Goal: Task Accomplishment & Management: Use online tool/utility

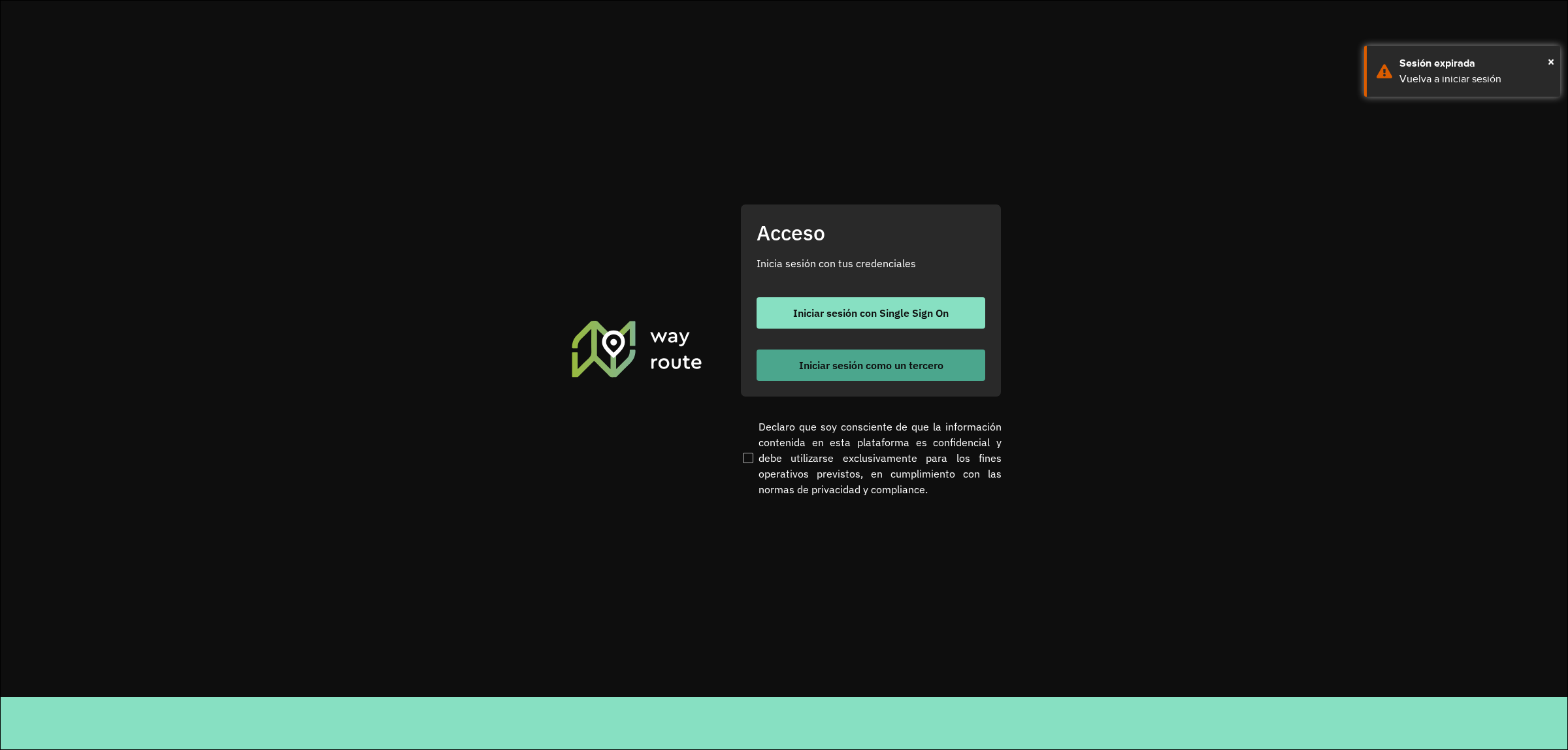
click at [801, 360] on span "Iniciar sesión como un tercero" at bounding box center [871, 365] width 144 height 10
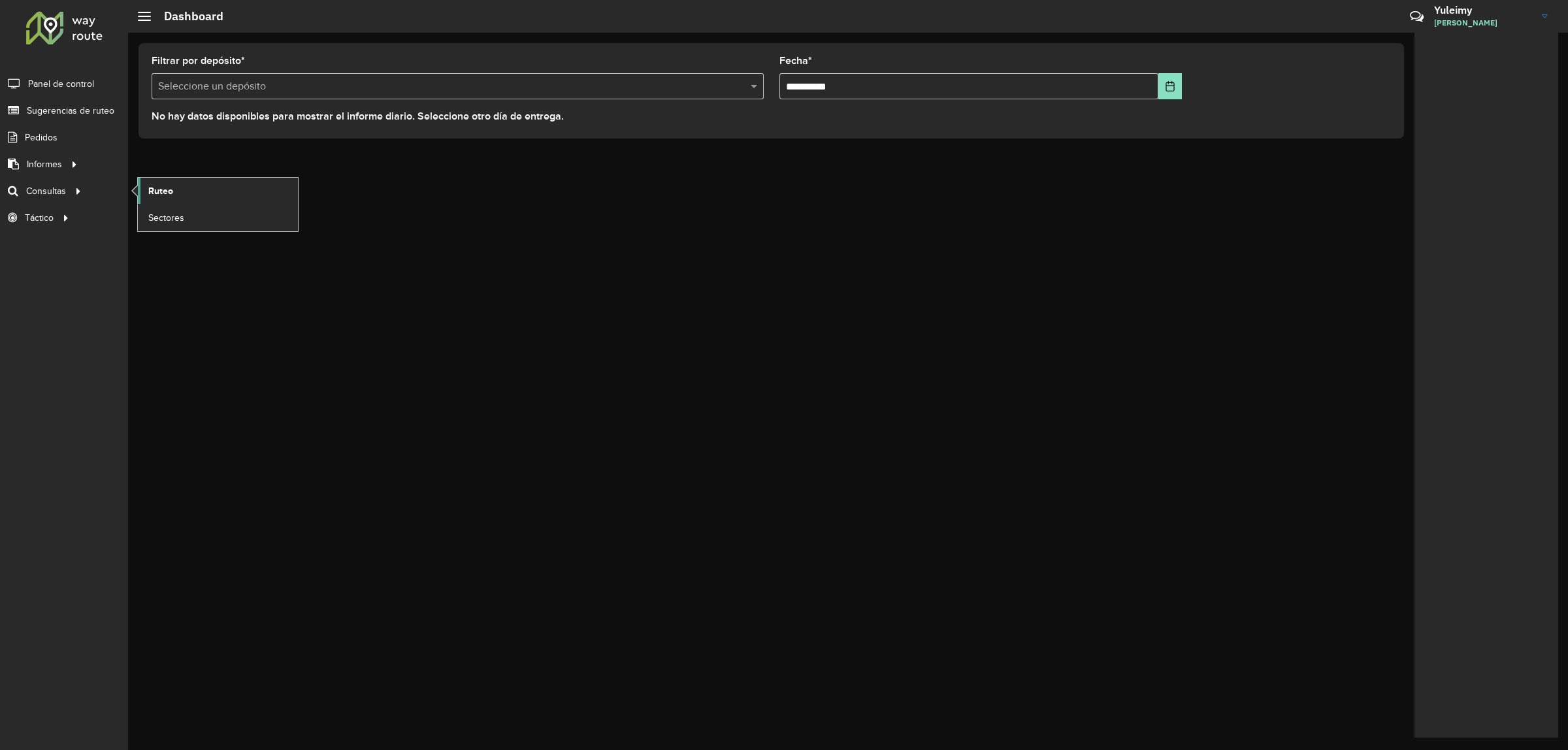
click at [173, 197] on link "Ruteo" at bounding box center [217, 190] width 160 height 26
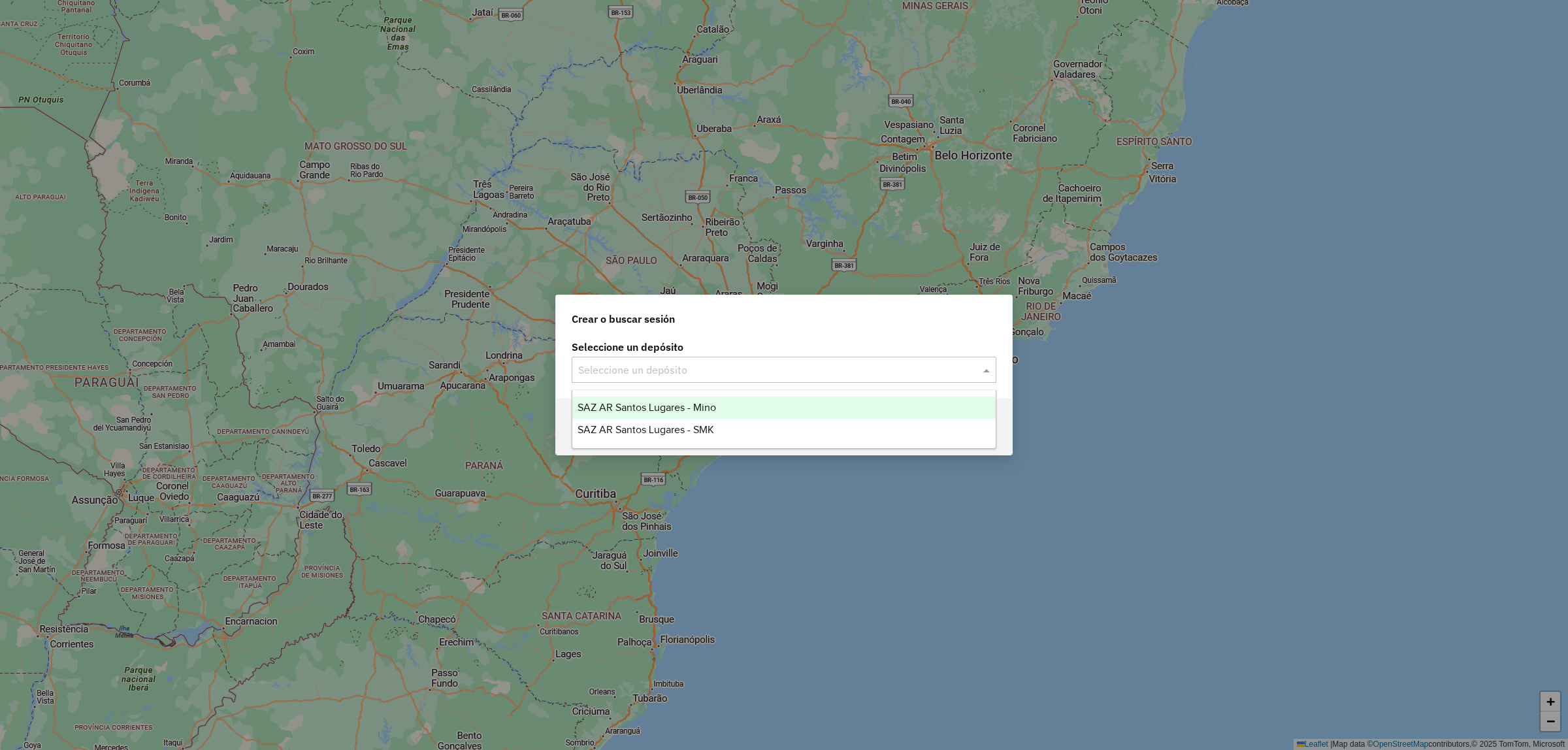
click at [743, 366] on input "text" at bounding box center [771, 370] width 386 height 16
click at [745, 404] on div "SAZ AR Santos Lugares - Mino" at bounding box center [784, 407] width 423 height 23
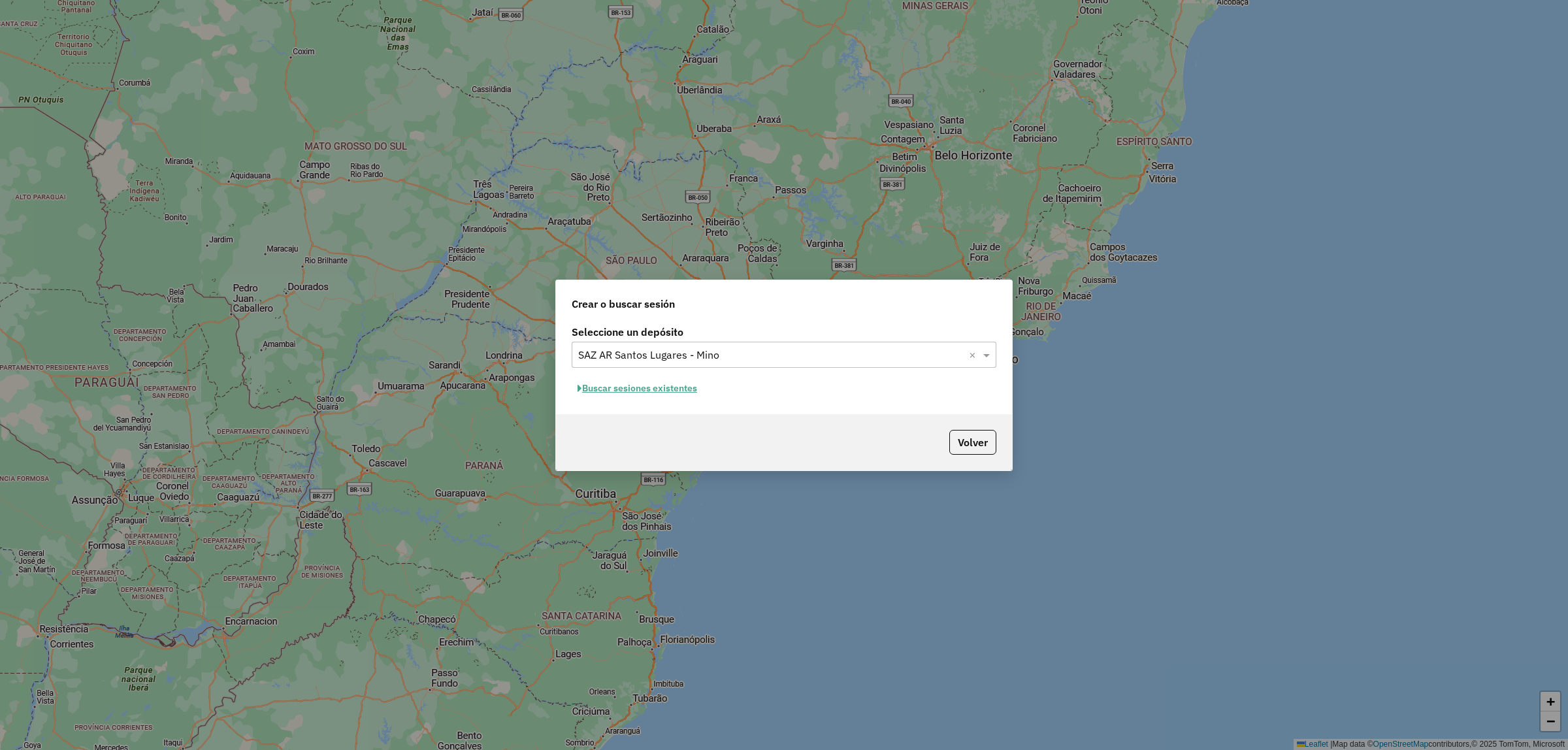
drag, startPoint x: 681, startPoint y: 399, endPoint x: 691, endPoint y: 386, distance: 16.4
click at [683, 397] on div "Seleccione un depósito Seleccione un depósito × SAZ AR Santos Lugares - Mino × …" at bounding box center [784, 368] width 456 height 92
click at [691, 385] on button "Buscar sesiones existentes" at bounding box center [637, 388] width 132 height 20
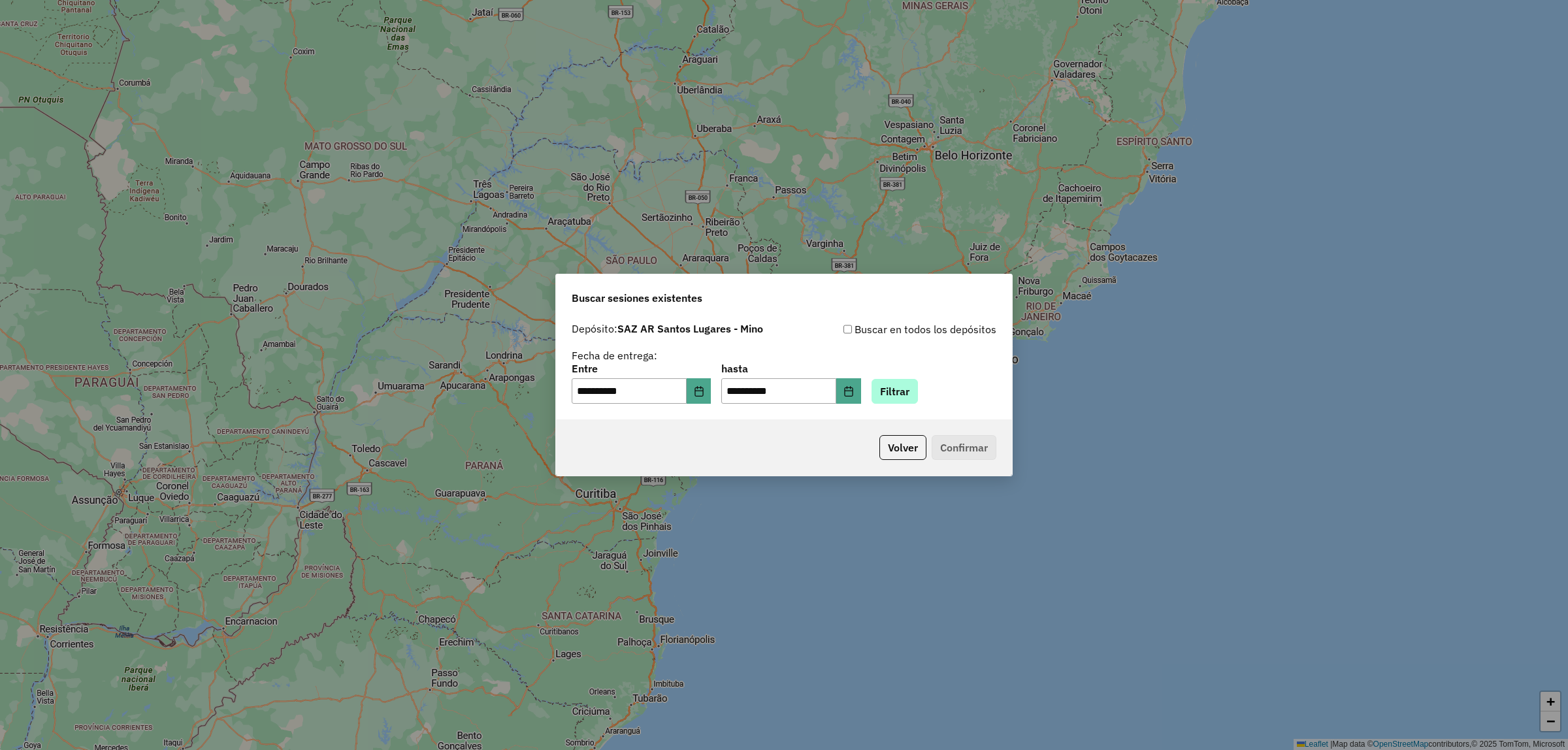
drag, startPoint x: 941, startPoint y: 382, endPoint x: 929, endPoint y: 383, distance: 12.0
click at [941, 382] on div "**********" at bounding box center [784, 384] width 425 height 40
click at [905, 386] on button "Filtrar" at bounding box center [894, 391] width 46 height 25
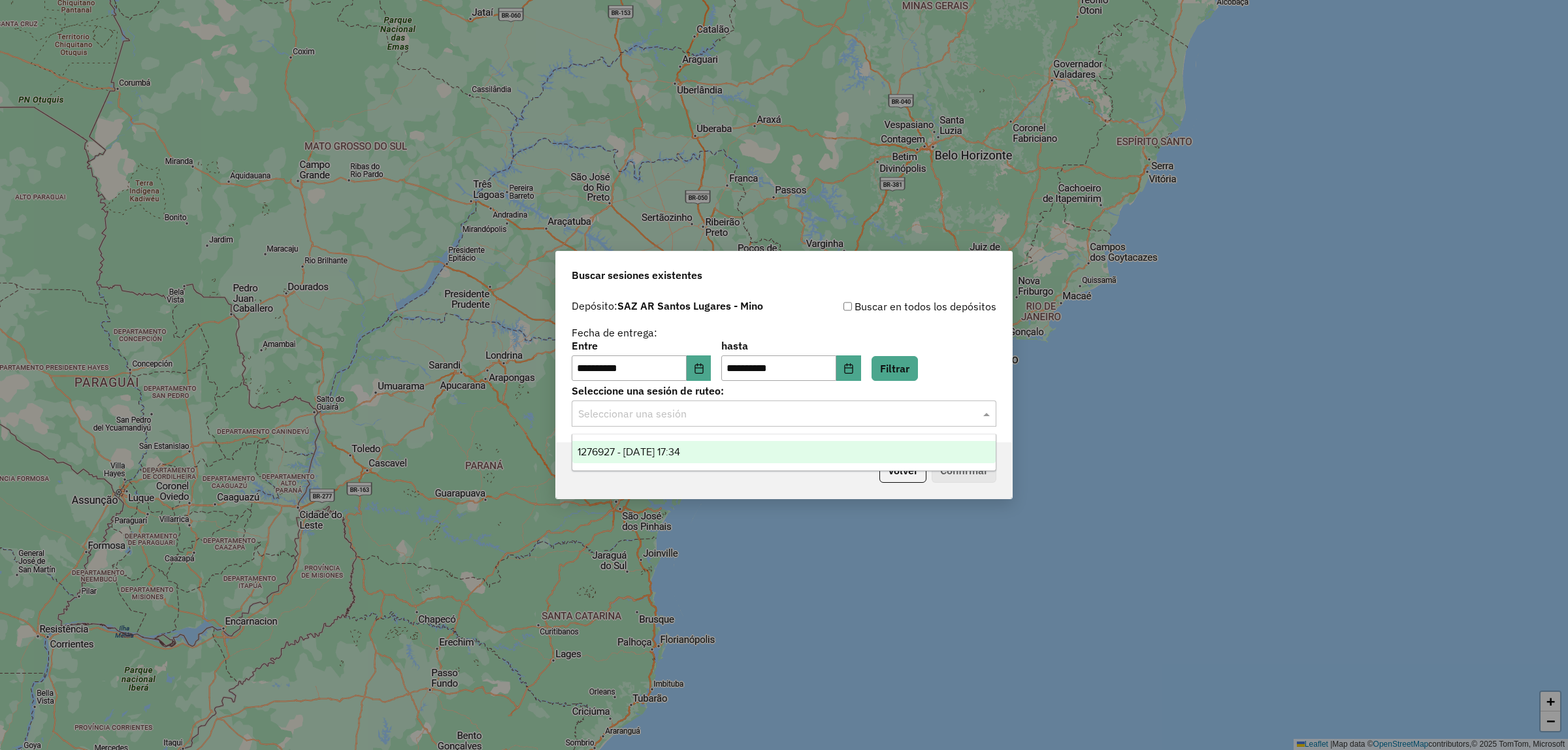
click at [866, 406] on input "text" at bounding box center [771, 414] width 386 height 16
click at [874, 452] on div "1276927 - 17/09/2025 17:34" at bounding box center [784, 452] width 423 height 23
click at [932, 477] on button "Confirmar" at bounding box center [964, 470] width 65 height 25
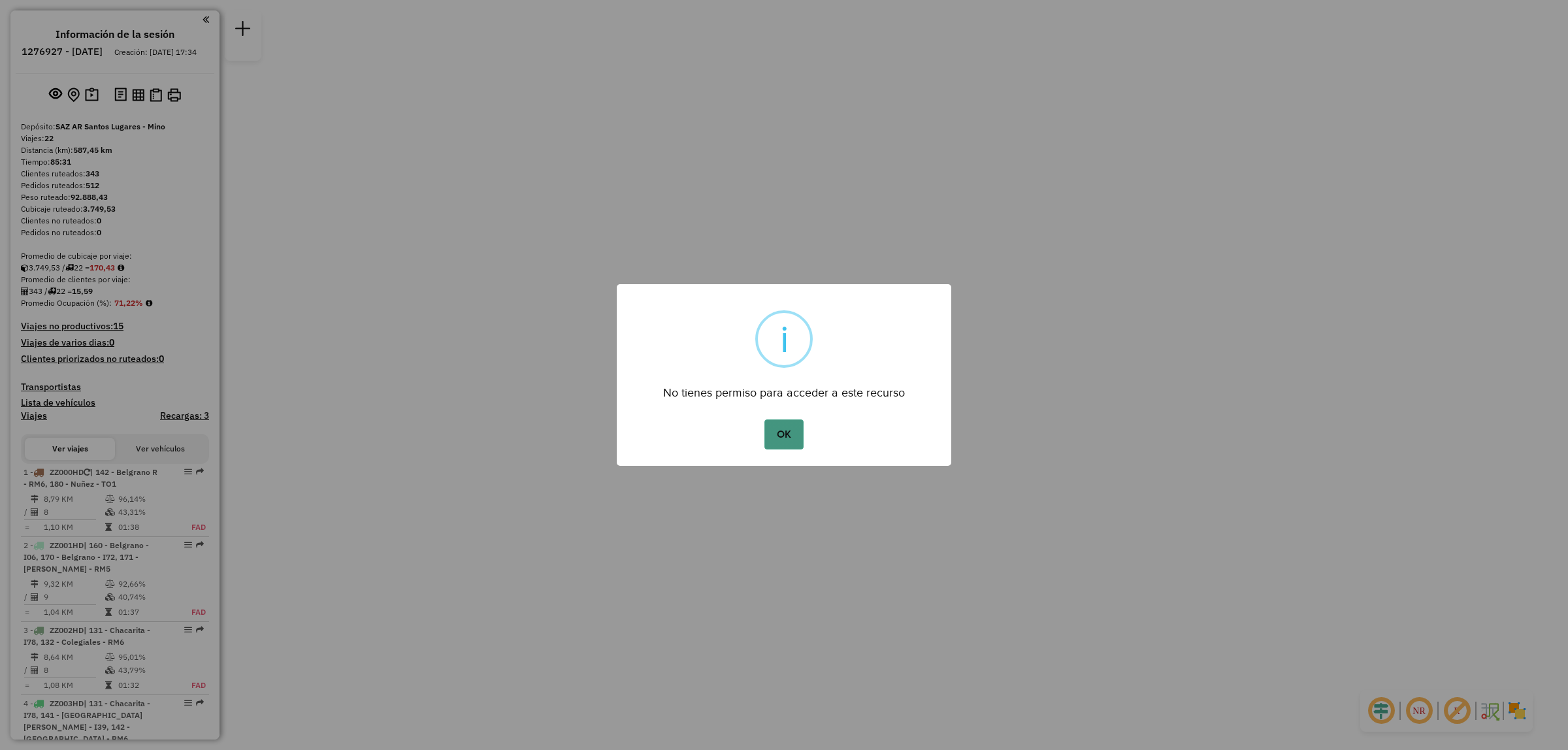
click at [794, 432] on button "OK" at bounding box center [784, 434] width 39 height 30
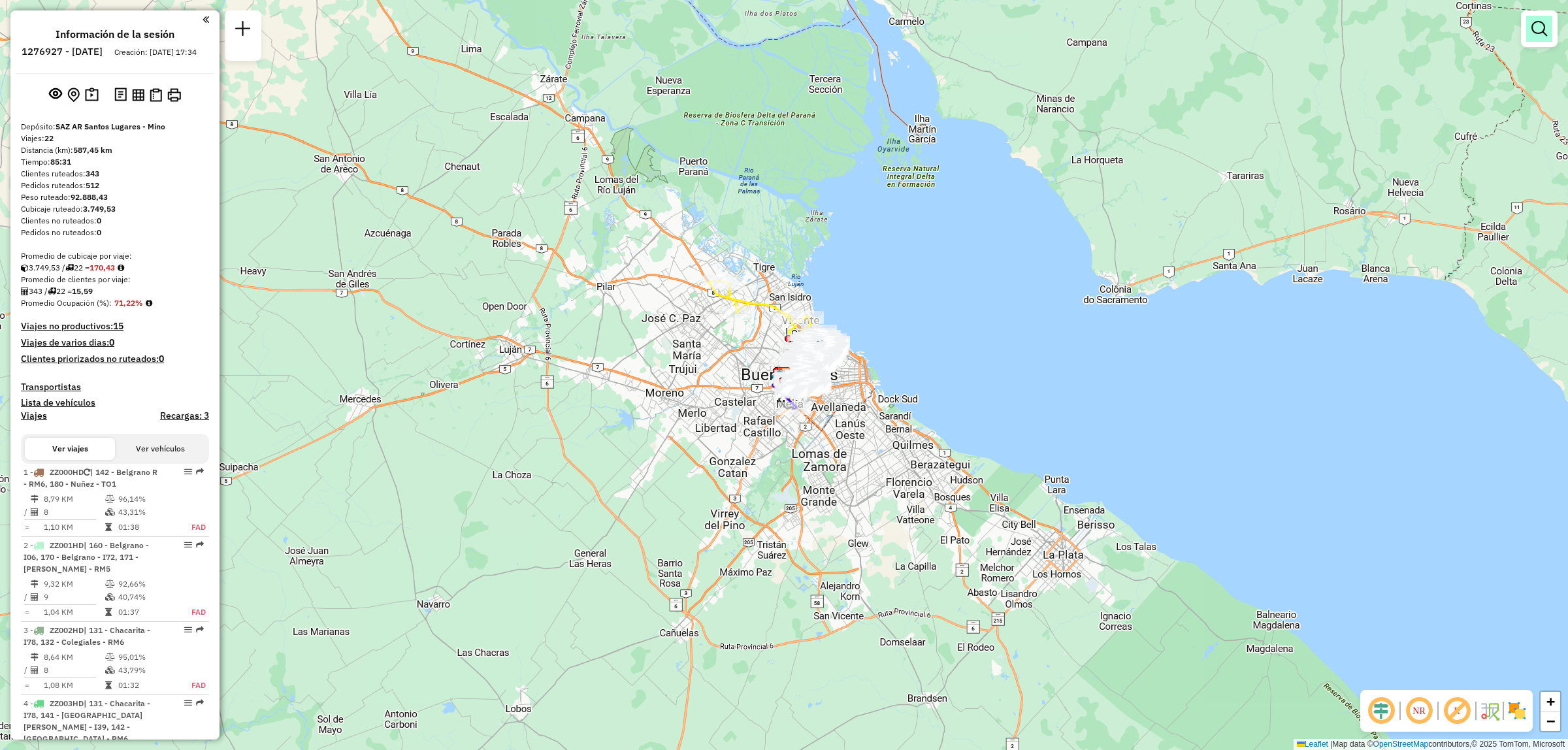
click at [1540, 39] on link at bounding box center [1539, 28] width 26 height 26
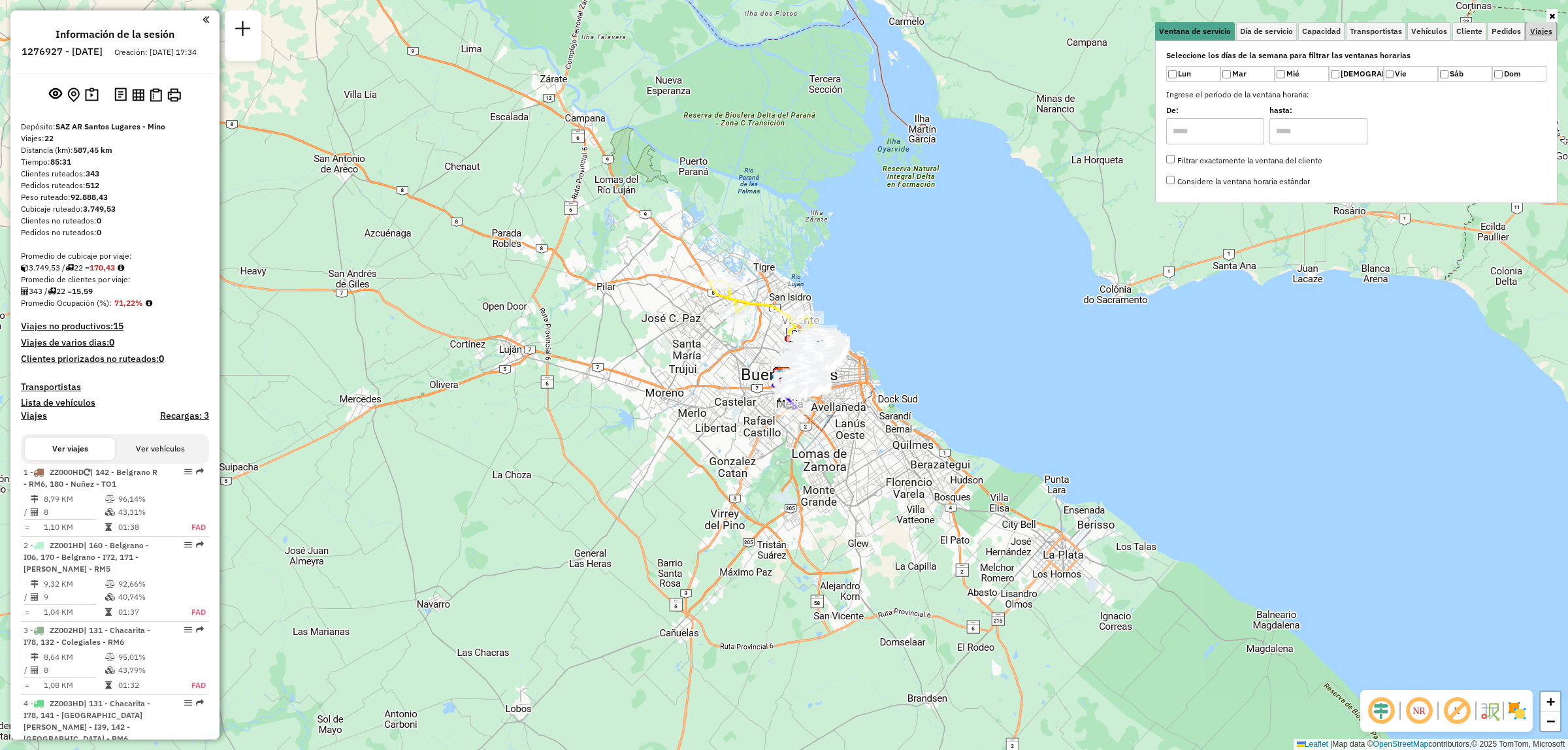
click at [1534, 38] on link "Viajes" at bounding box center [1541, 32] width 30 height 18
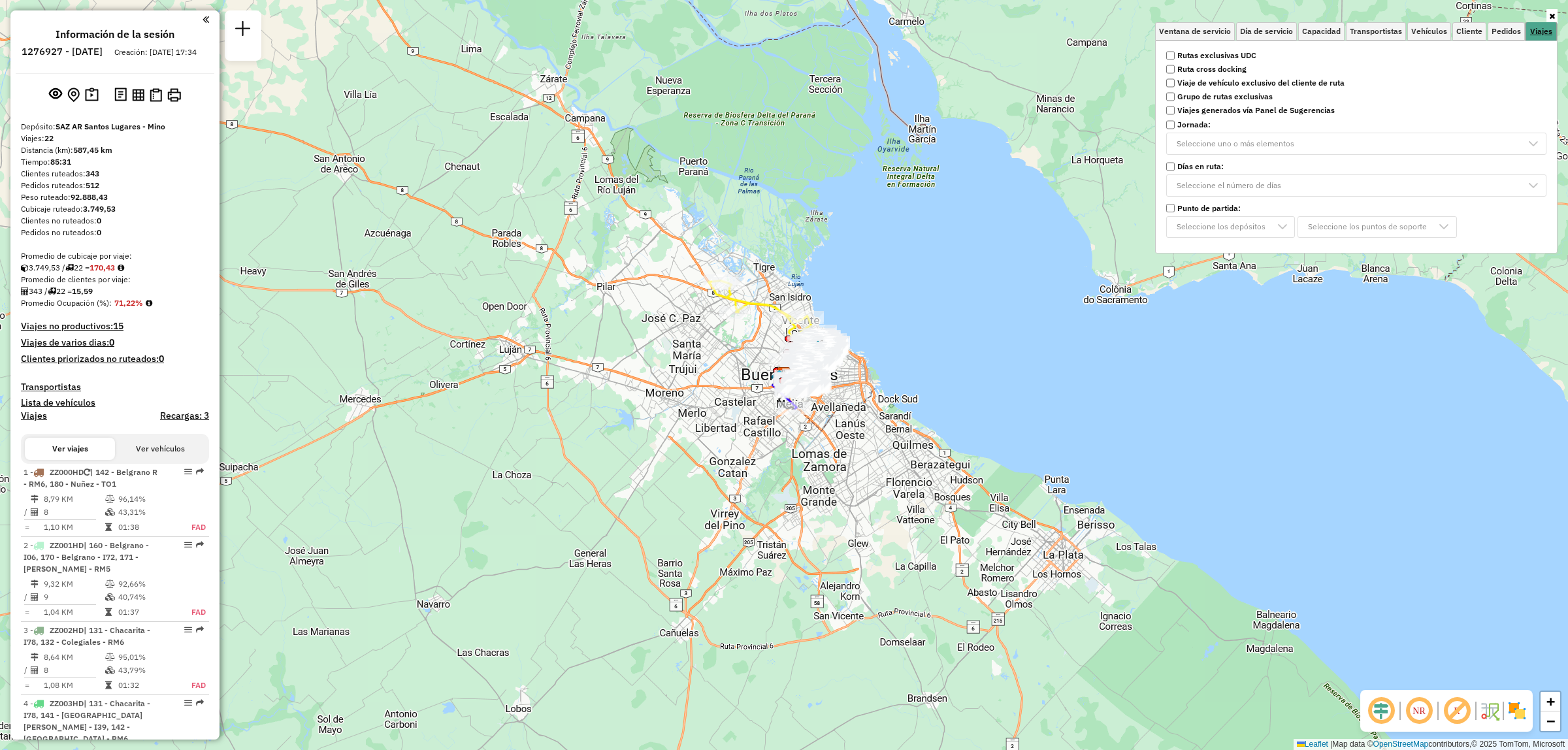
click at [1529, 33] on link "Viajes" at bounding box center [1541, 32] width 30 height 19
click at [1217, 56] on strong "Rutas exclusivas UDC" at bounding box center [1217, 55] width 79 height 12
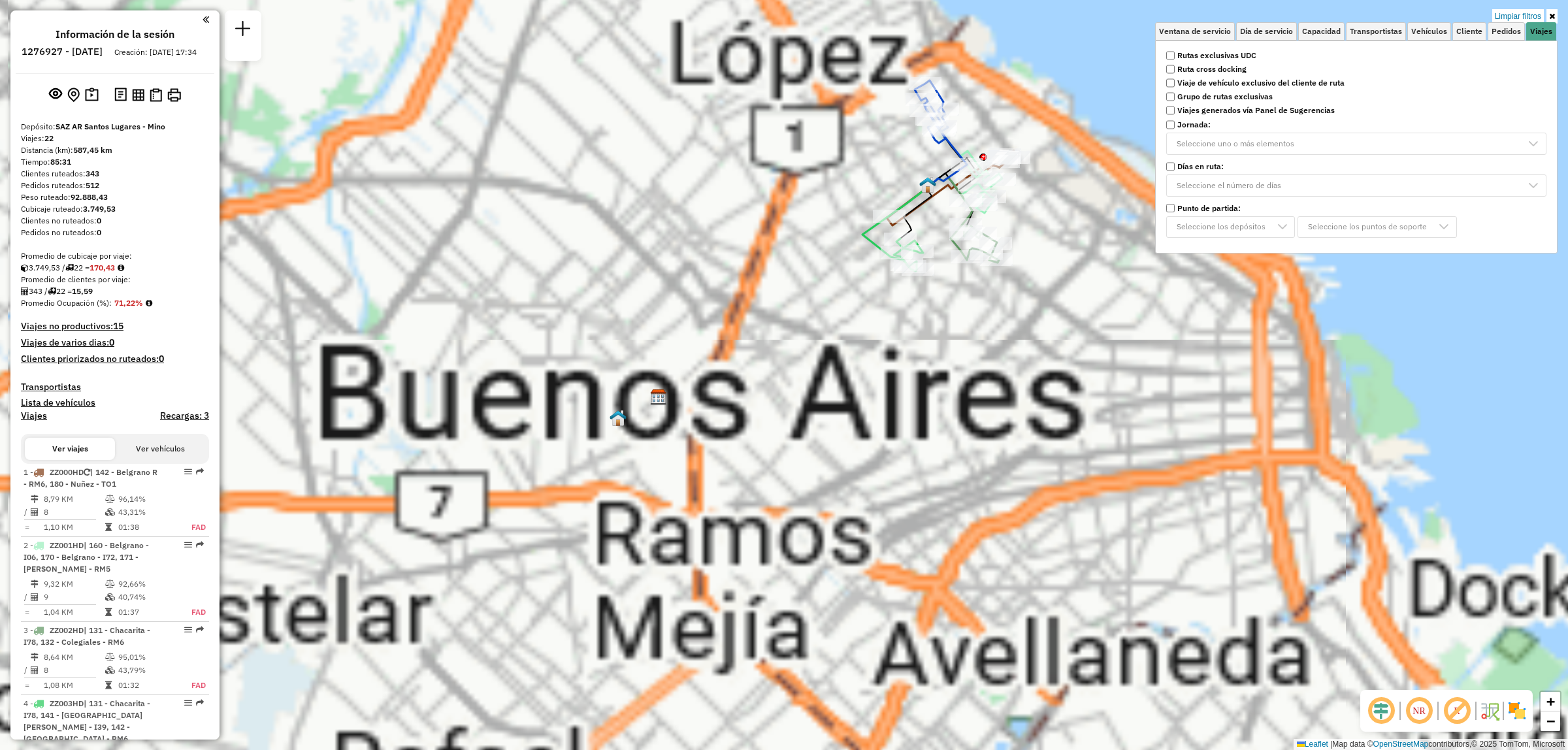
drag, startPoint x: 936, startPoint y: 242, endPoint x: 789, endPoint y: 434, distance: 241.8
click at [789, 439] on div "Limpiar filtros Ventana de servicio Día de servicio Capacidad Transportistas Ve…" at bounding box center [784, 375] width 1568 height 750
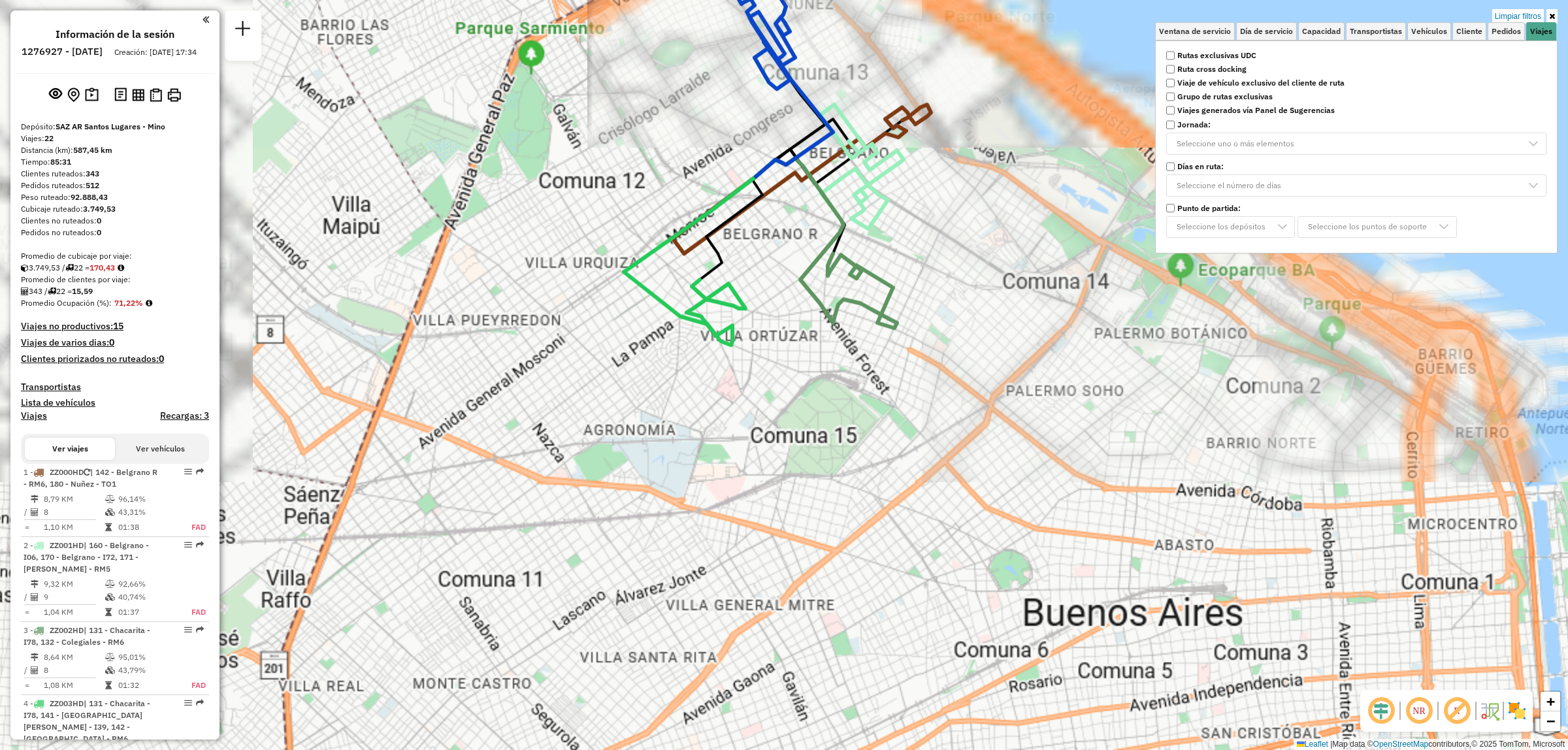
click at [996, 287] on div "Limpiar filtros Ventana de servicio Día de servicio Capacidad Transportistas Ve…" at bounding box center [784, 375] width 1568 height 750
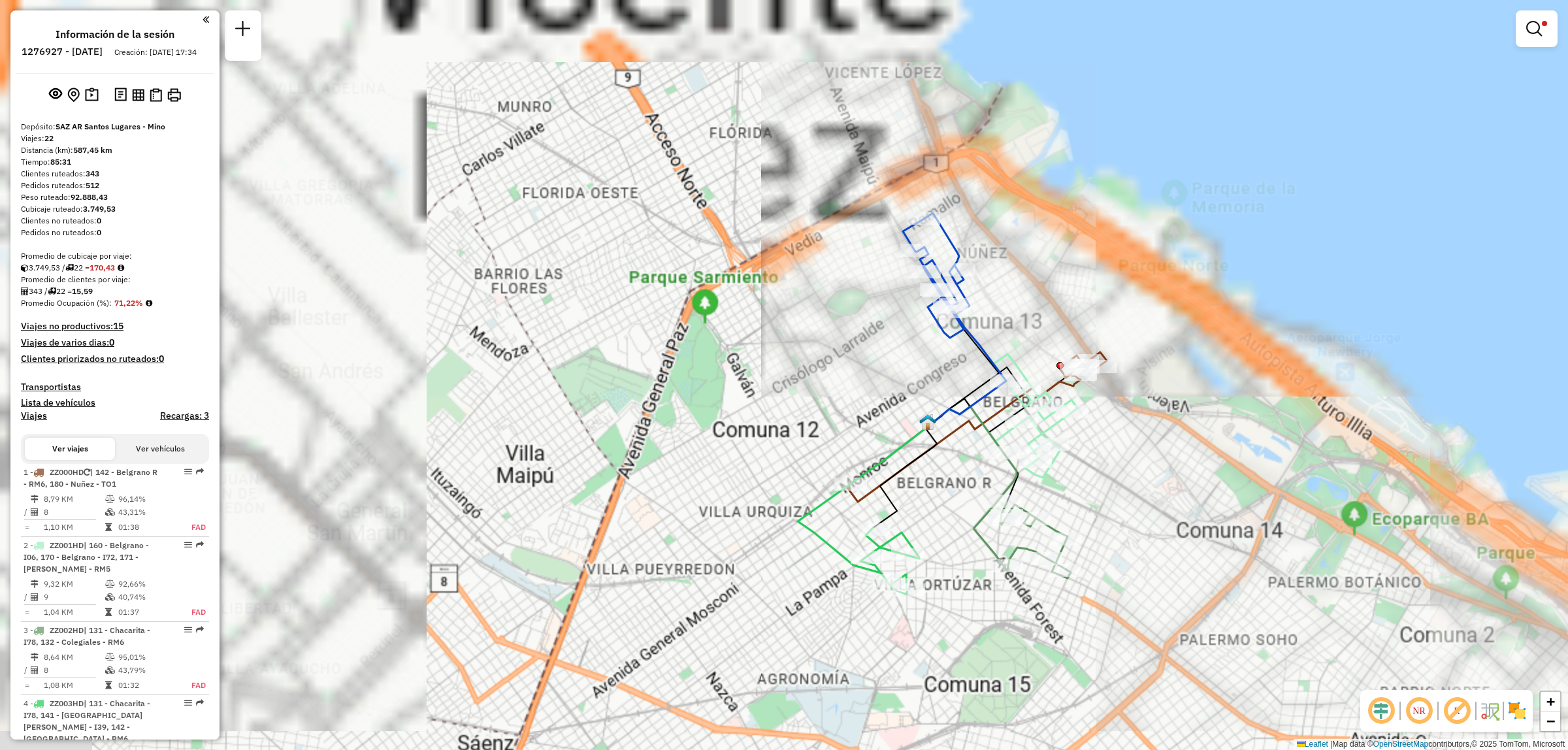
drag, startPoint x: 968, startPoint y: 272, endPoint x: 1138, endPoint y: 523, distance: 303.2
click at [1140, 523] on div "Limpiar filtros Ventana de servicio Día de servicio Capacidad Transportistas Ve…" at bounding box center [784, 375] width 1568 height 750
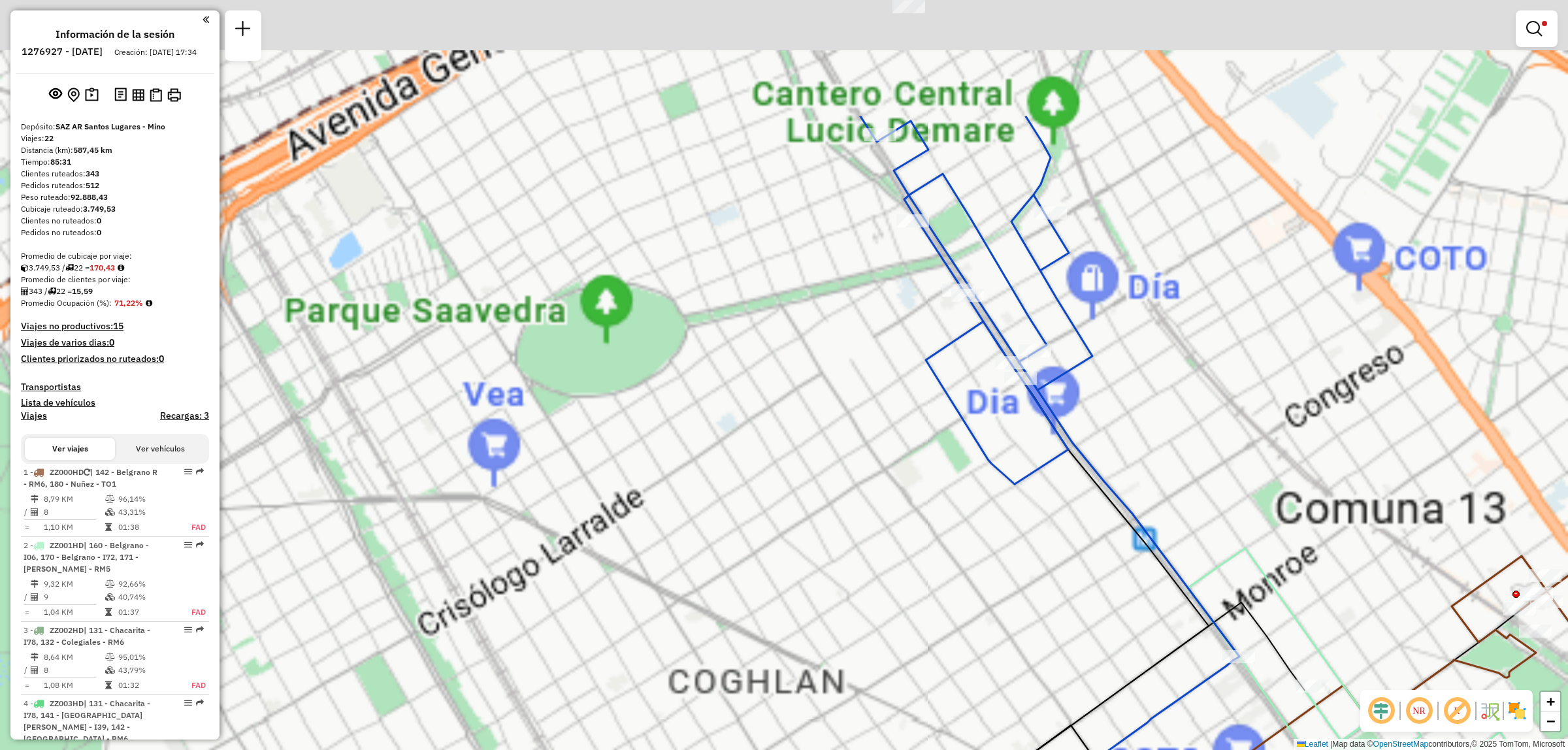
drag, startPoint x: 1057, startPoint y: 155, endPoint x: 1122, endPoint y: 354, distance: 209.3
click at [1122, 354] on div "Limpiar filtros Ventana de servicio Día de servicio Capacidad Transportistas Ve…" at bounding box center [784, 375] width 1568 height 750
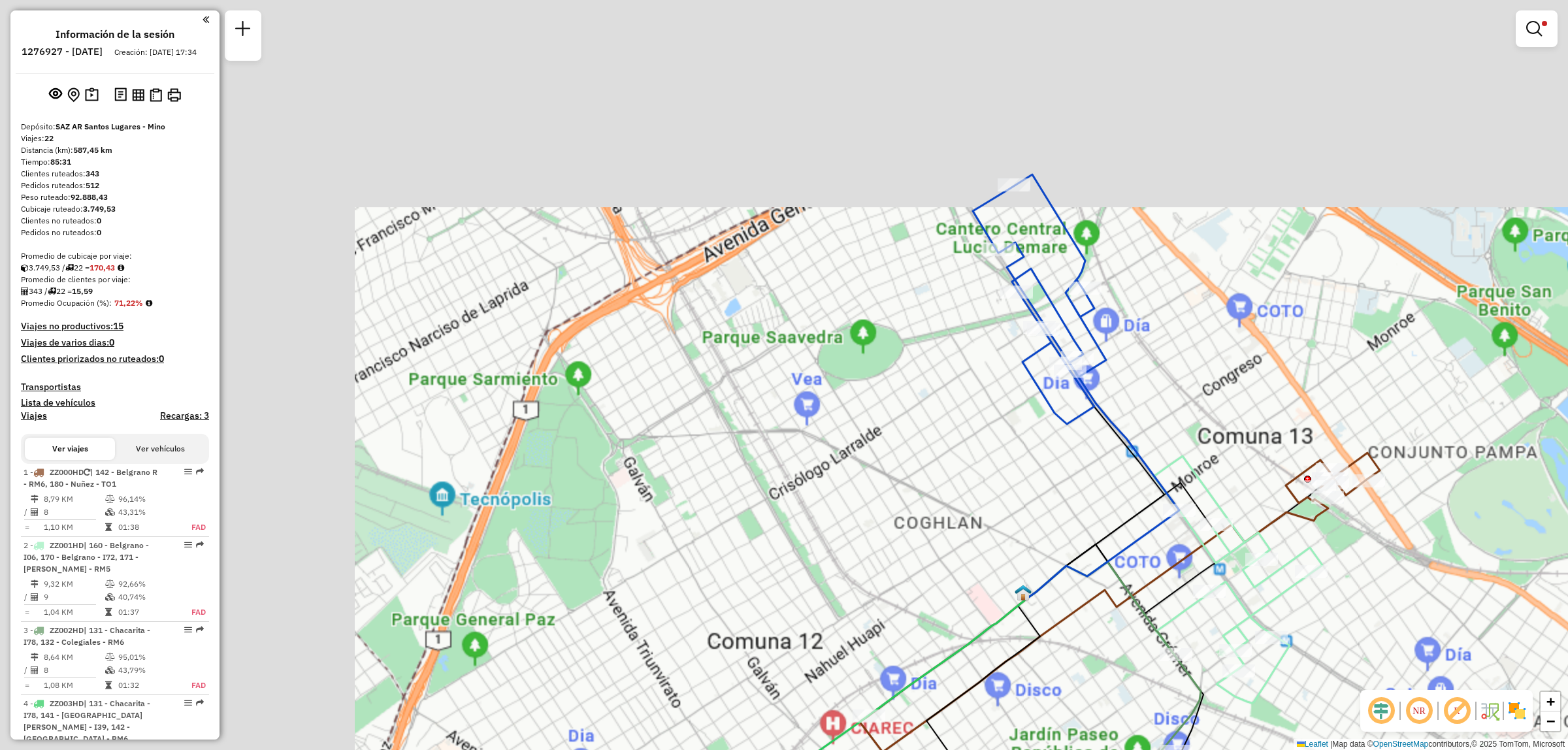
drag, startPoint x: 1165, startPoint y: 436, endPoint x: 843, endPoint y: 259, distance: 367.4
click at [843, 259] on div "Limpiar filtros Ventana de servicio Día de servicio Capacidad Transportistas Ve…" at bounding box center [784, 375] width 1568 height 750
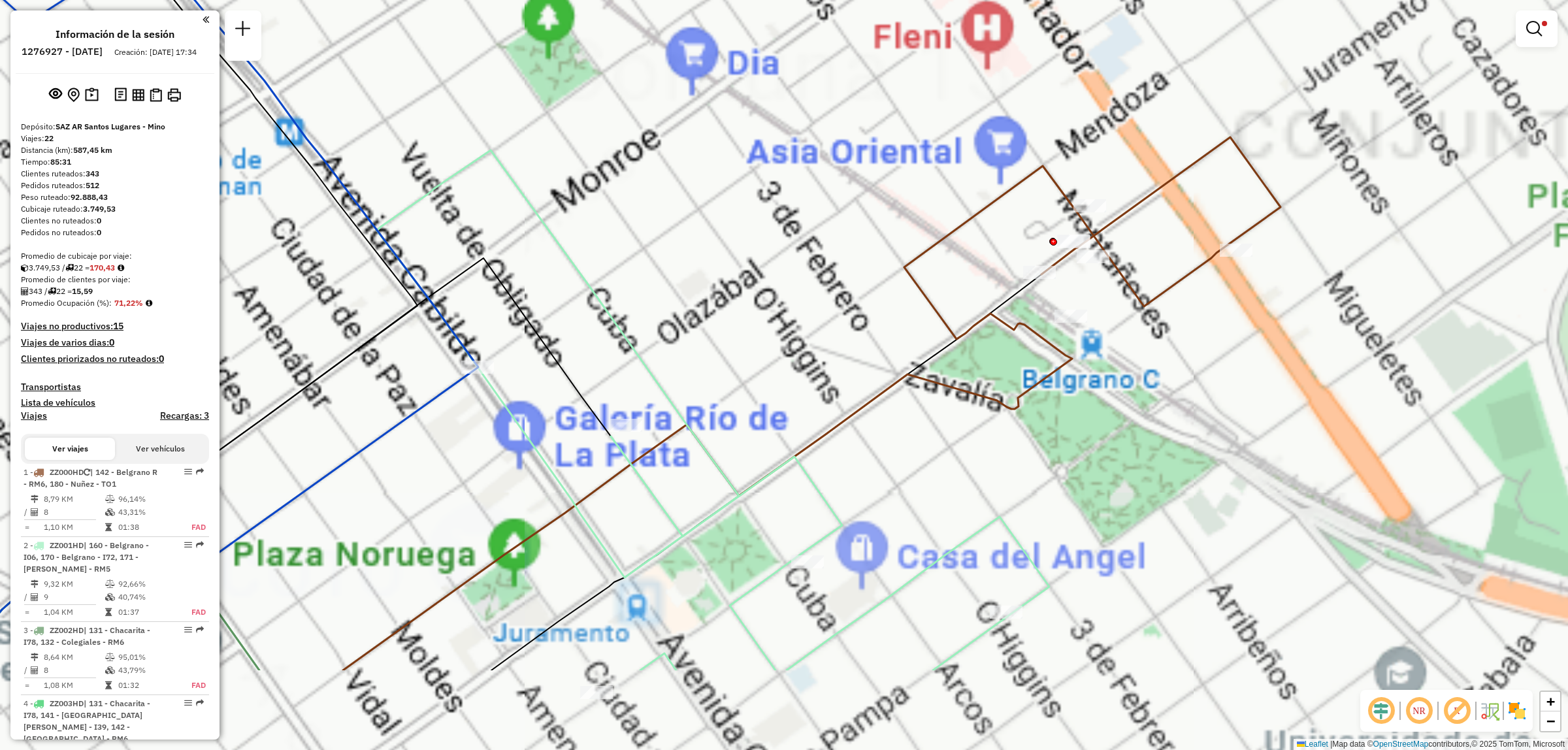
drag, startPoint x: 1167, startPoint y: 343, endPoint x: 929, endPoint y: 186, distance: 285.1
click at [929, 187] on div "Limpiar filtros Ventana de servicio Día de servicio Capacidad Transportistas Ve…" at bounding box center [784, 375] width 1568 height 750
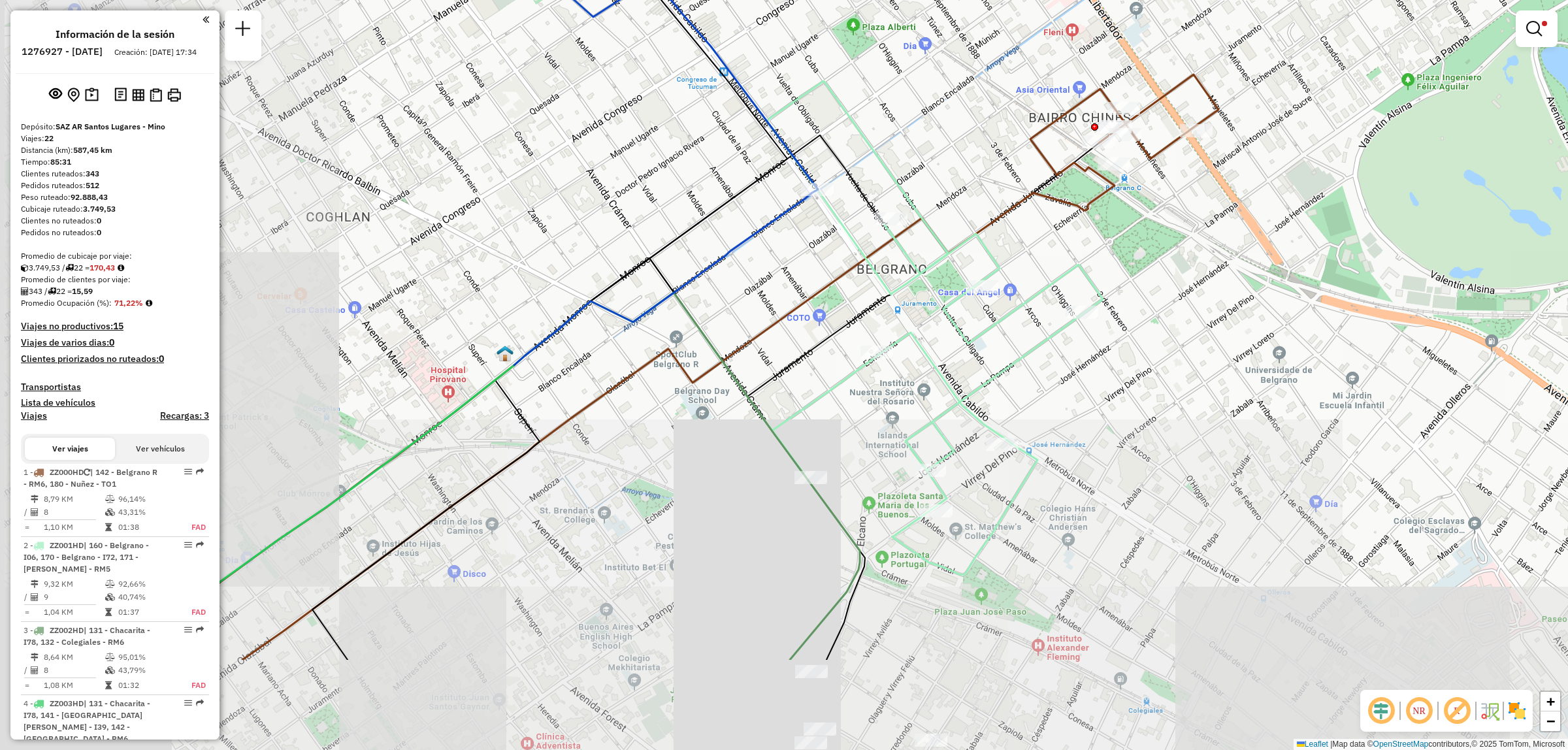
drag, startPoint x: 974, startPoint y: 447, endPoint x: 1019, endPoint y: 281, distance: 172.0
click at [1019, 281] on div "Limpiar filtros Ventana de servicio Día de servicio Capacidad Transportistas Ve…" at bounding box center [784, 375] width 1568 height 750
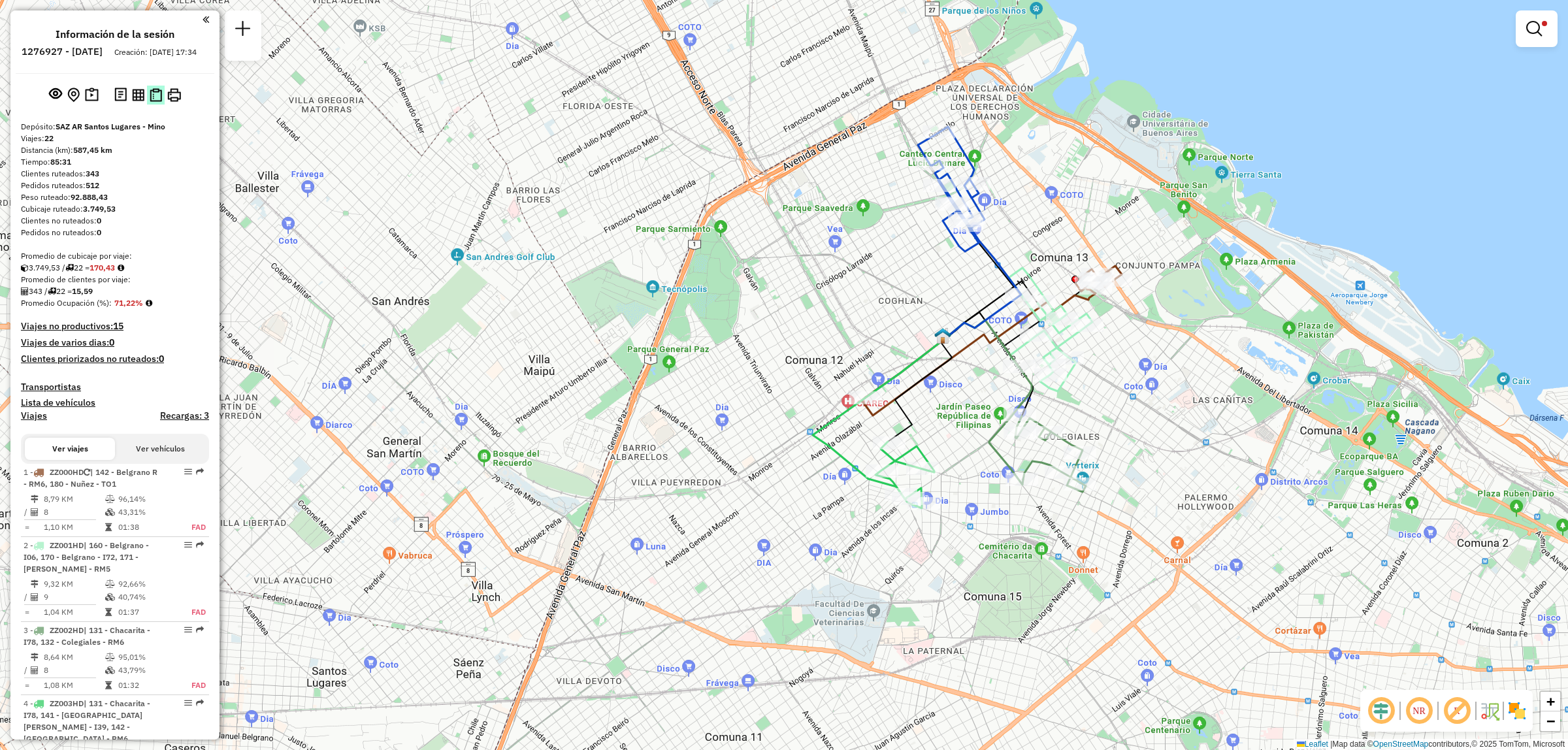
click at [155, 101] on img at bounding box center [156, 95] width 13 height 13
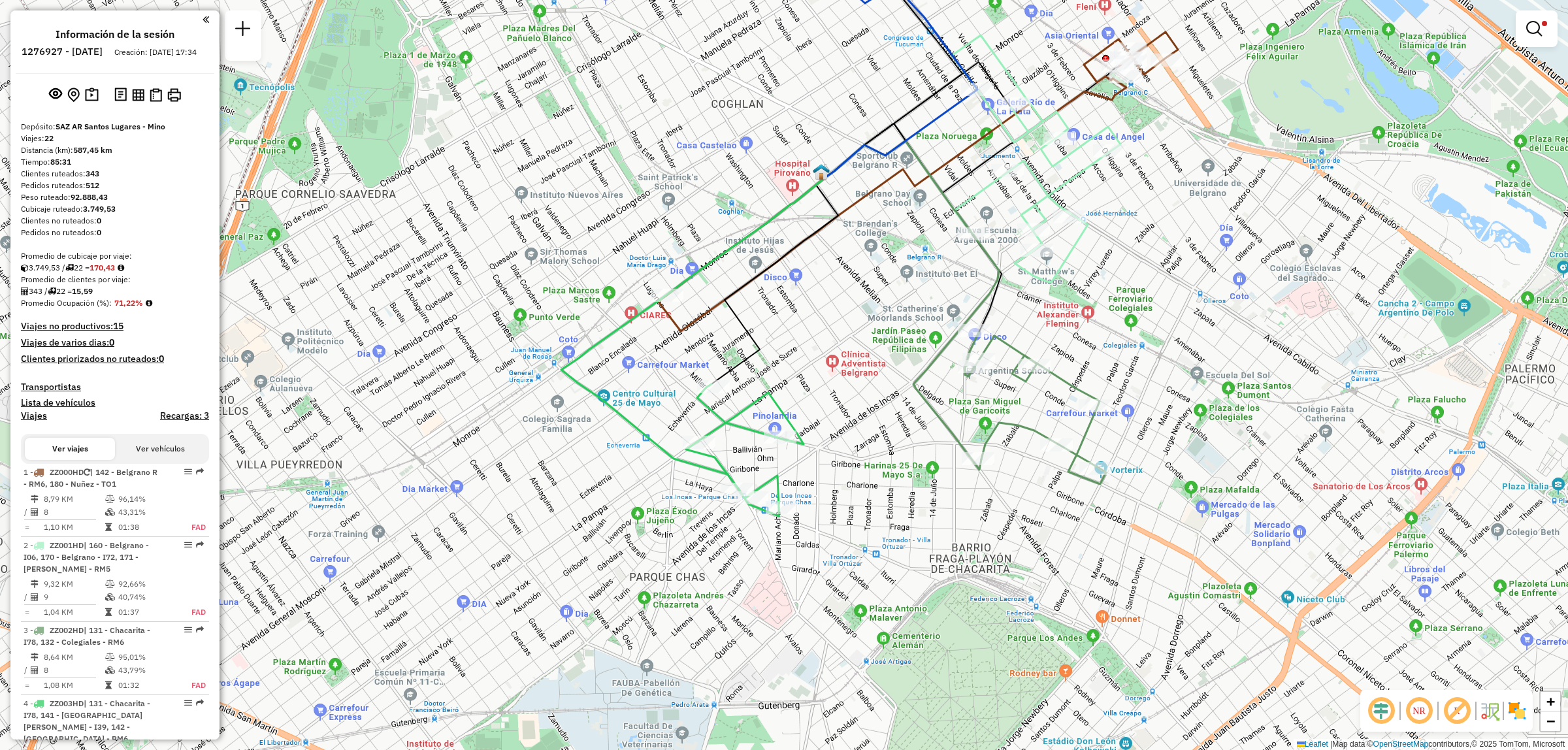
drag, startPoint x: 900, startPoint y: 411, endPoint x: 862, endPoint y: 432, distance: 43.4
click at [862, 432] on div "Limpiar filtros Ventana de servicio Día de servicio Capacidad Transportistas Ve…" at bounding box center [784, 375] width 1568 height 750
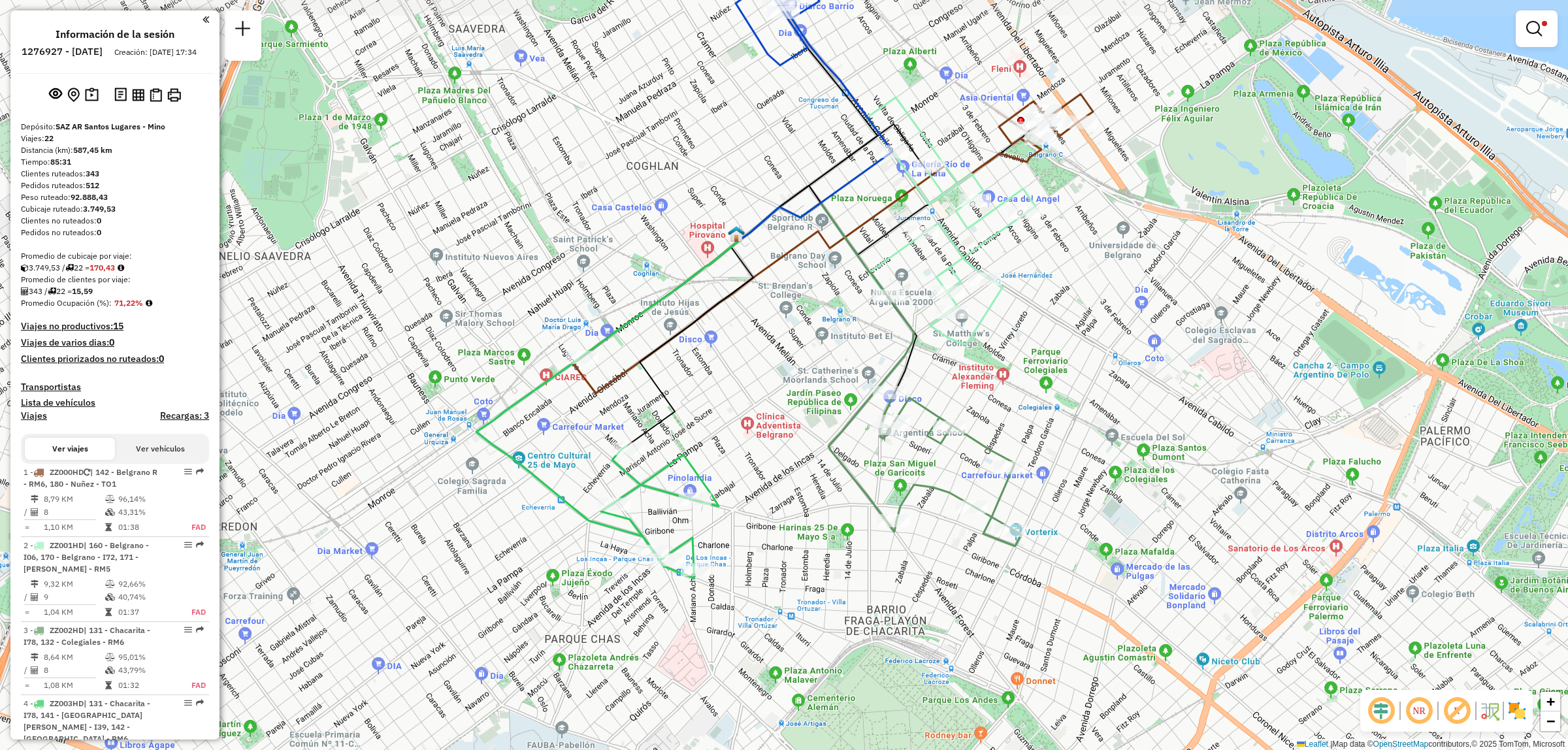
drag, startPoint x: 888, startPoint y: 419, endPoint x: 823, endPoint y: 468, distance: 81.4
click at [823, 468] on div "Limpiar filtros Ventana de servicio Día de servicio Capacidad Transportistas Ve…" at bounding box center [784, 375] width 1568 height 750
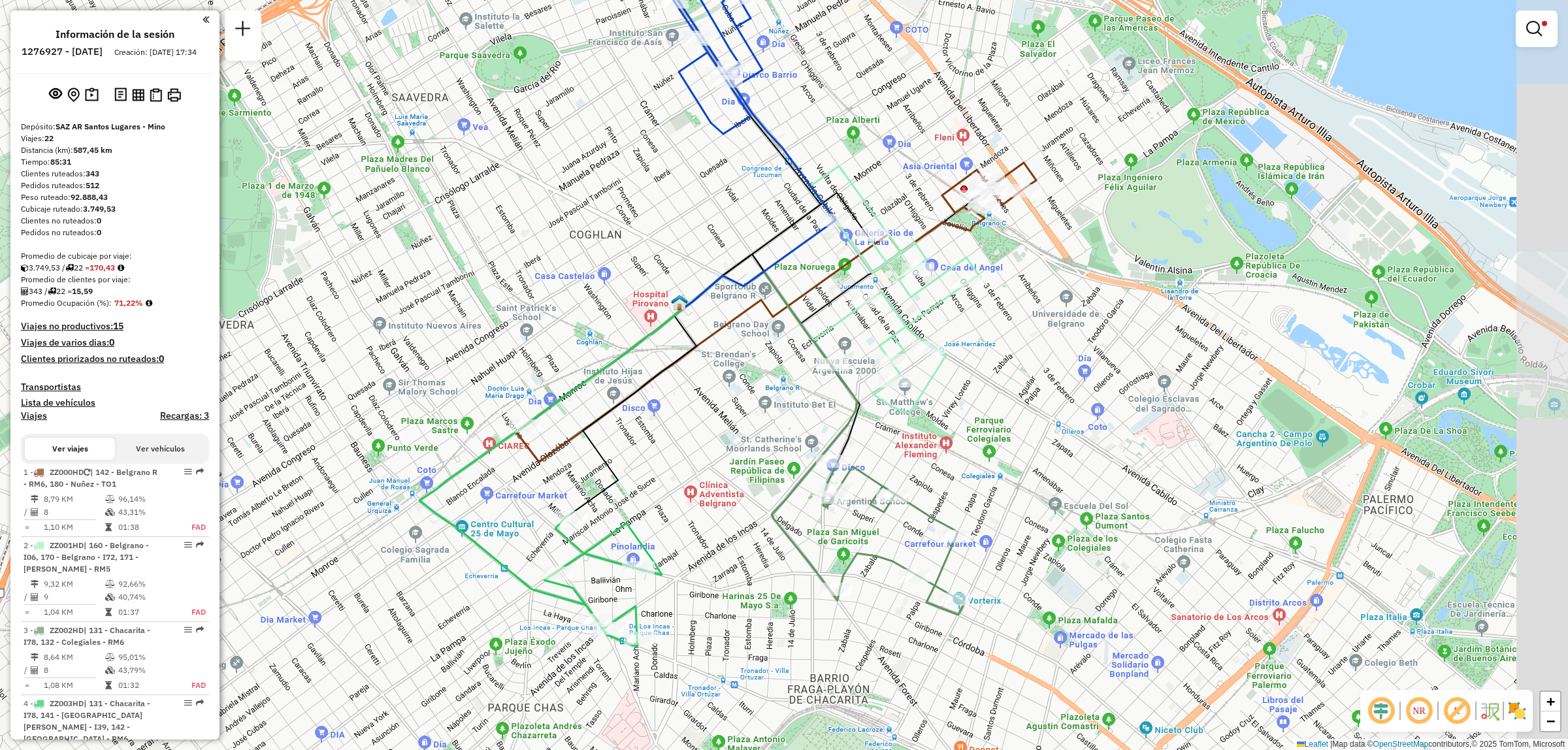
drag, startPoint x: 959, startPoint y: 441, endPoint x: 903, endPoint y: 509, distance: 88.1
click at [903, 509] on div "Limpiar filtros Ventana de servicio Día de servicio Capacidad Transportistas Ve…" at bounding box center [784, 375] width 1568 height 750
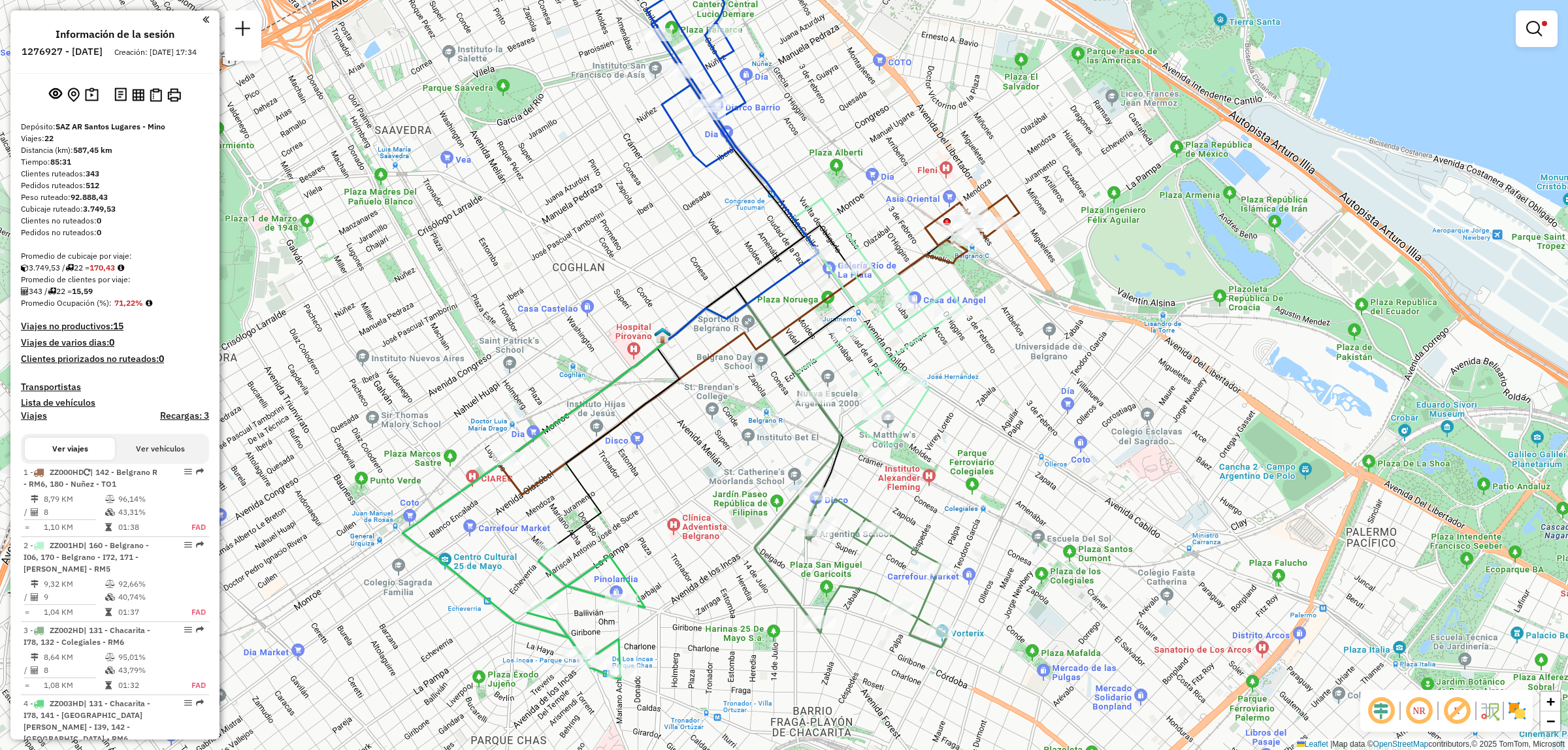
drag, startPoint x: 909, startPoint y: 446, endPoint x: 893, endPoint y: 478, distance: 35.8
click at [893, 478] on div "Limpiar filtros Ventana de servicio Día de servicio Capacidad Transportistas Ve…" at bounding box center [784, 375] width 1568 height 750
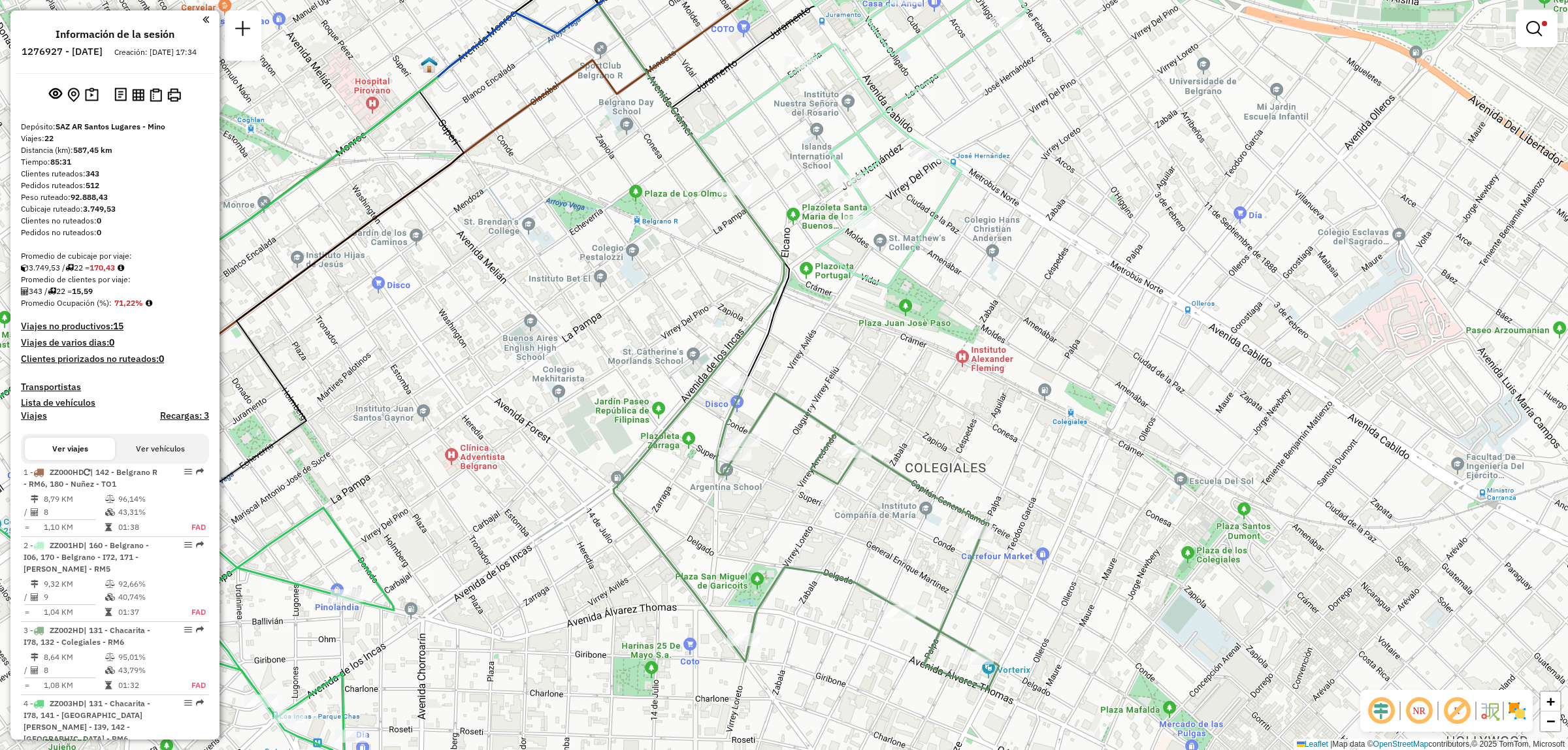
drag, startPoint x: 844, startPoint y: 559, endPoint x: 786, endPoint y: 484, distance: 94.8
click at [786, 484] on div "Limpiar filtros Ventana de servicio Día de servicio Capacidad Transportistas Ve…" at bounding box center [784, 375] width 1568 height 750
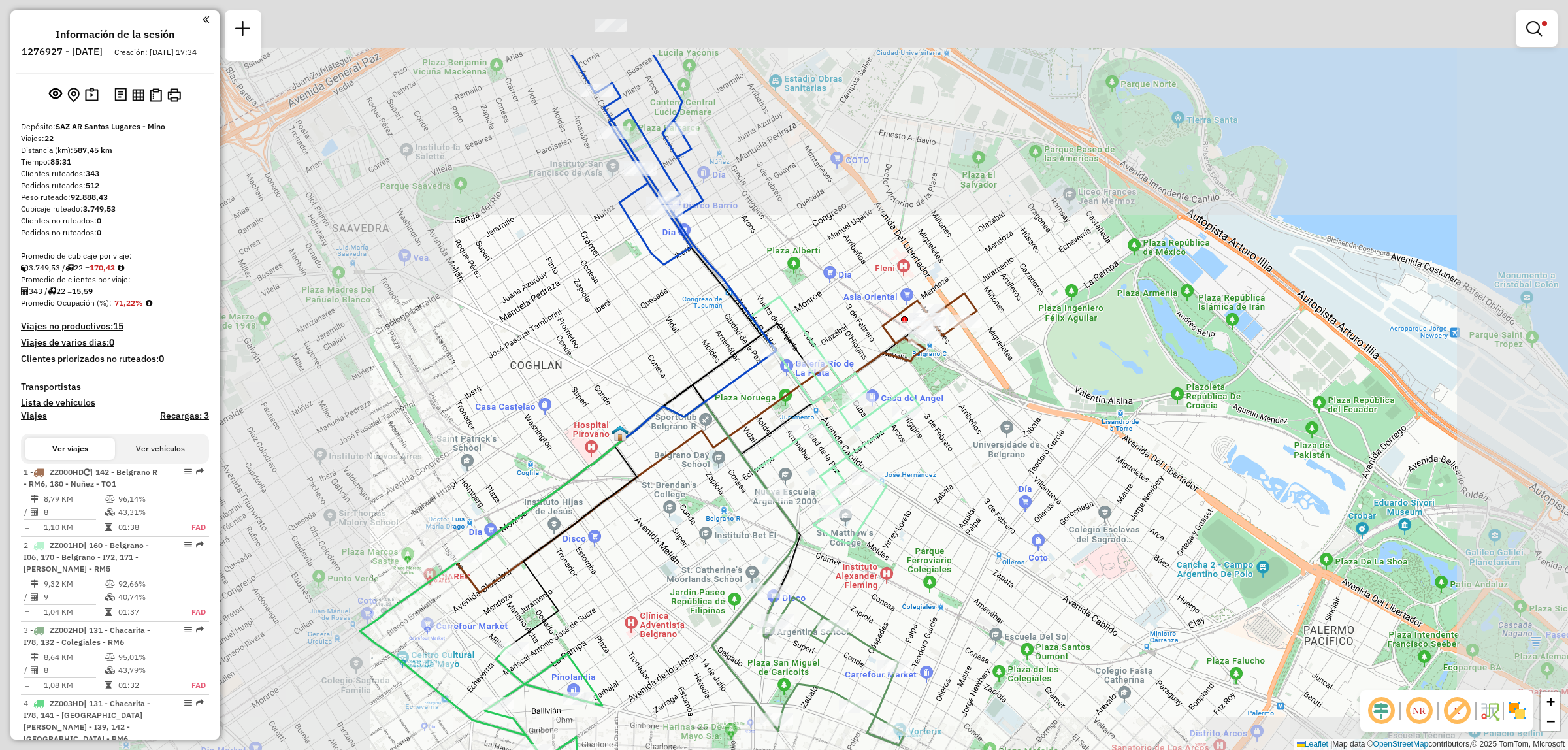
drag, startPoint x: 634, startPoint y: 630, endPoint x: 588, endPoint y: 629, distance: 46.0
click at [655, 647] on div "Limpiar filtros Ventana de servicio Día de servicio Capacidad Transportistas Ve…" at bounding box center [784, 375] width 1568 height 750
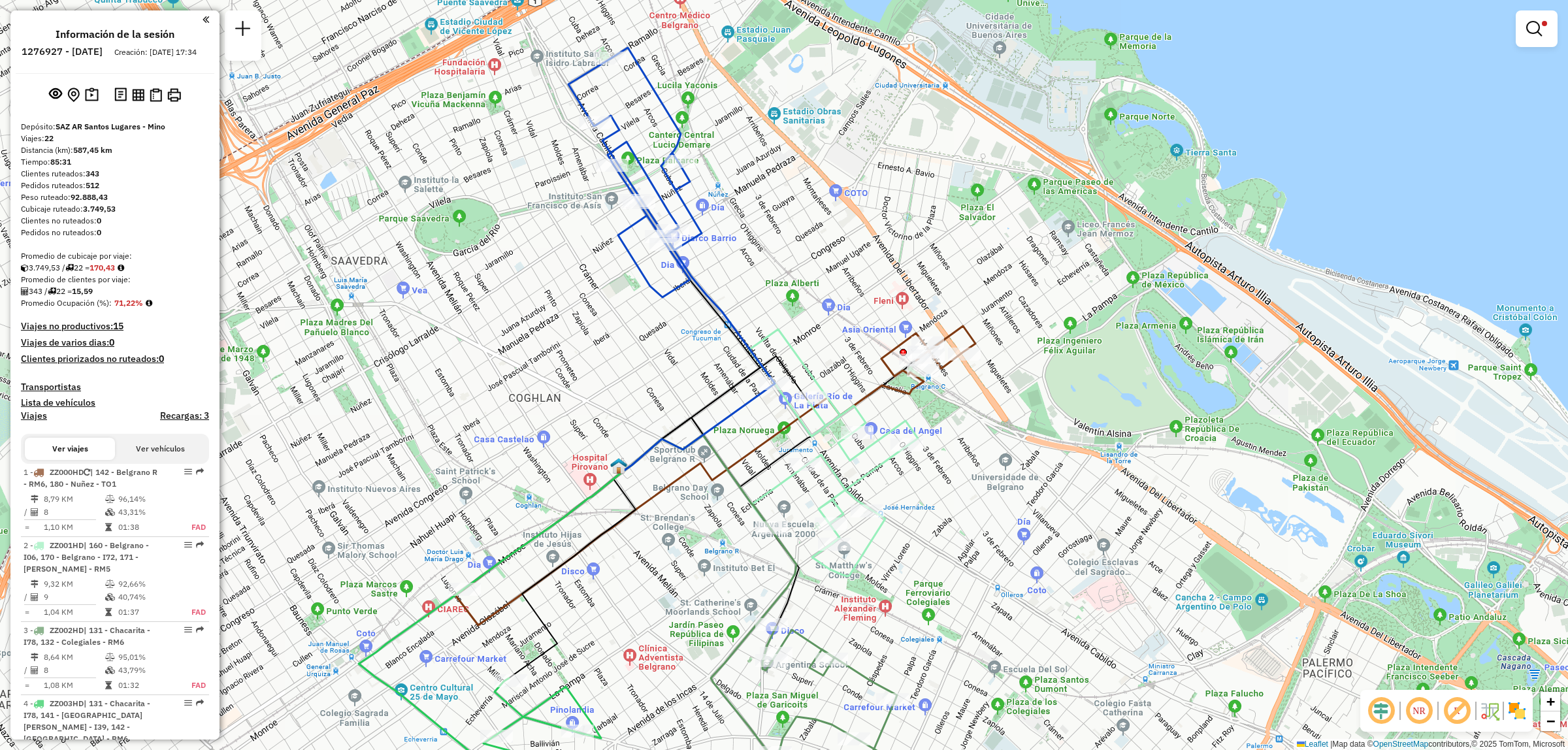
drag, startPoint x: 603, startPoint y: 592, endPoint x: 586, endPoint y: 594, distance: 17.1
click at [567, 614] on div "Limpiar filtros Ventana de servicio Día de servicio Capacidad Transportistas Ve…" at bounding box center [784, 375] width 1568 height 750
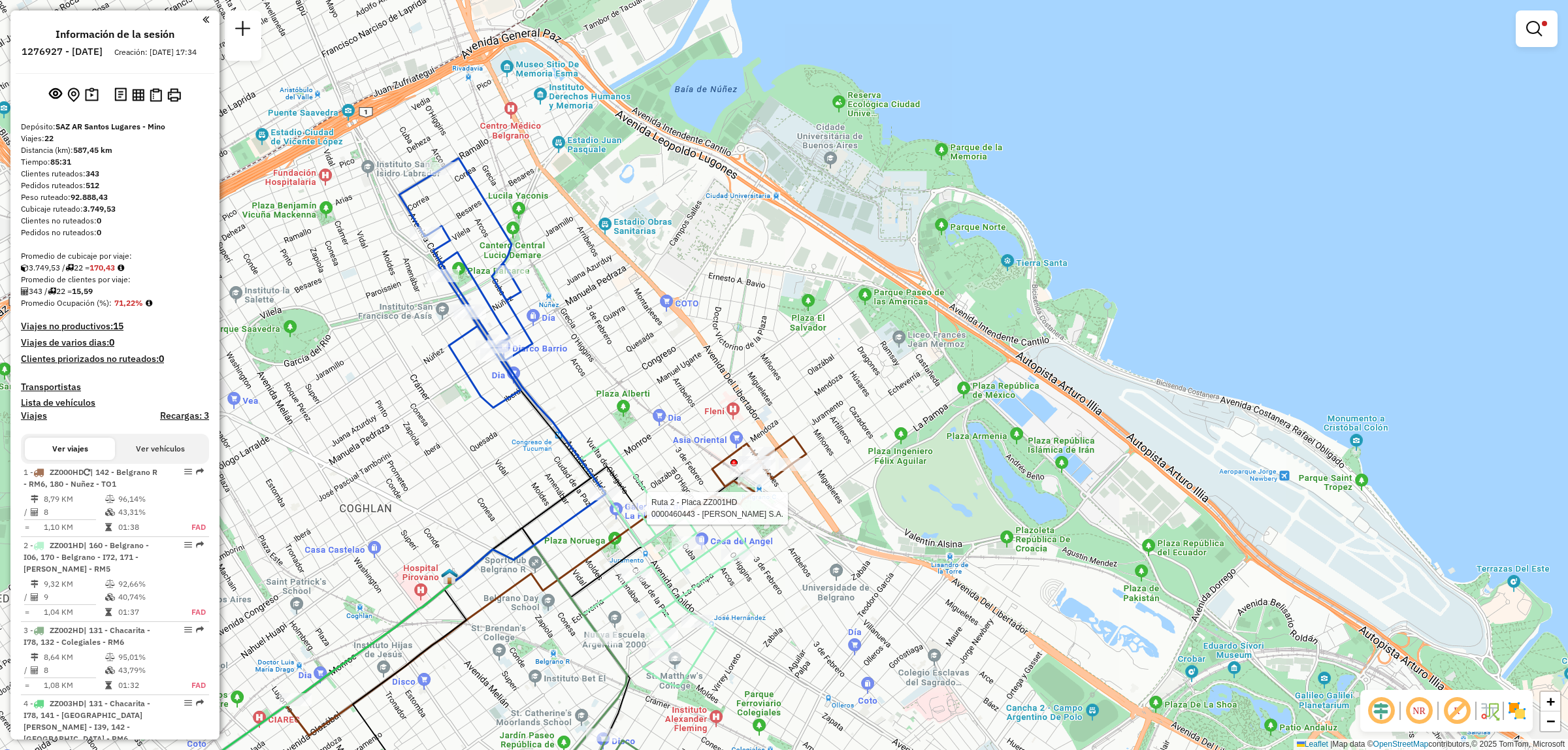
drag, startPoint x: 753, startPoint y: 511, endPoint x: 820, endPoint y: 504, distance: 67.4
click at [820, 504] on div "Ruta 2 - Placa ZZ001HD 0000460443 - [PERSON_NAME] S.A. Limpiar filtros Ventana …" at bounding box center [784, 375] width 1568 height 750
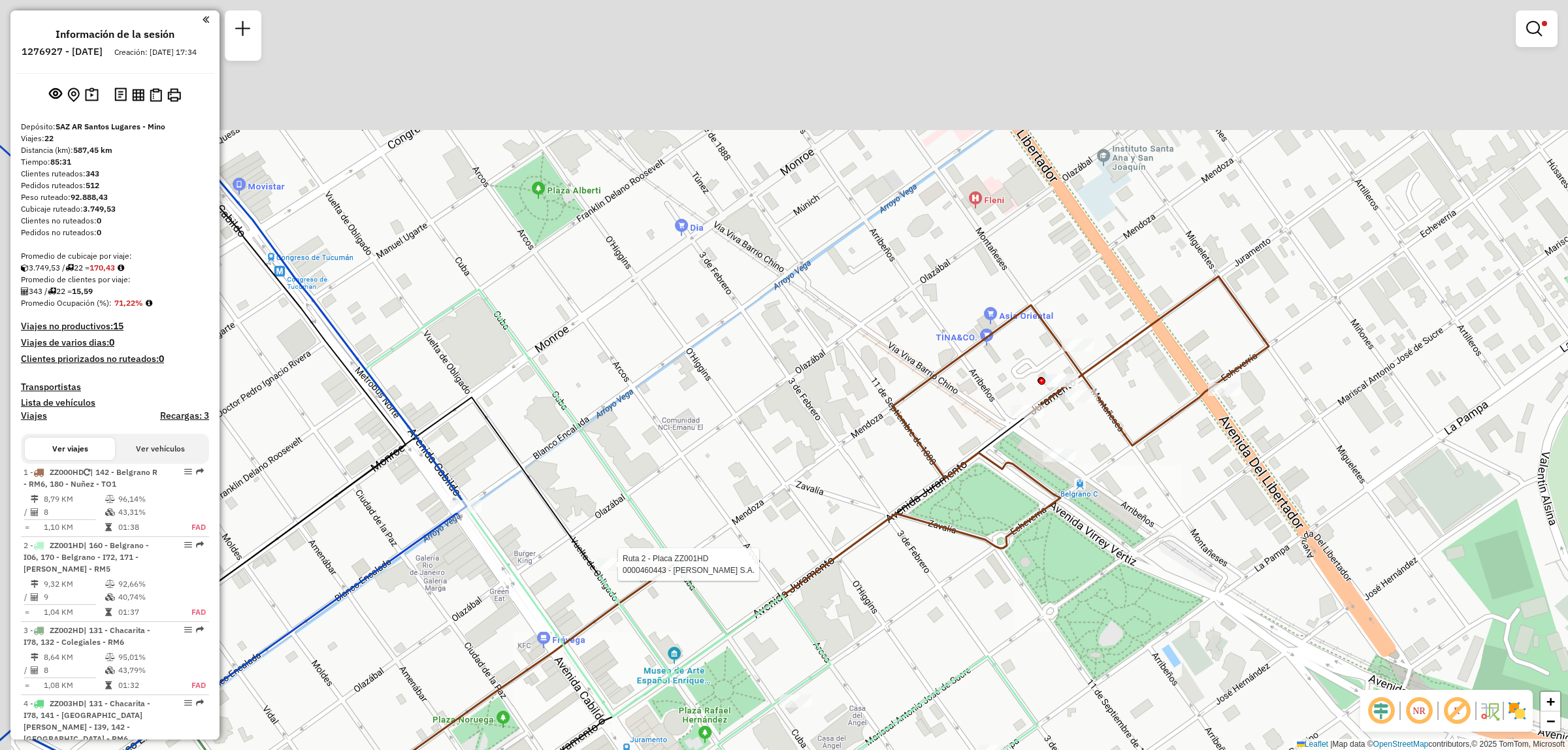
drag, startPoint x: 896, startPoint y: 365, endPoint x: 972, endPoint y: 499, distance: 154.1
click at [972, 499] on div "Ruta 2 - Placa ZZ001HD 0000460443 - [PERSON_NAME] S.A. Limpiar filtros Ventana …" at bounding box center [784, 375] width 1568 height 750
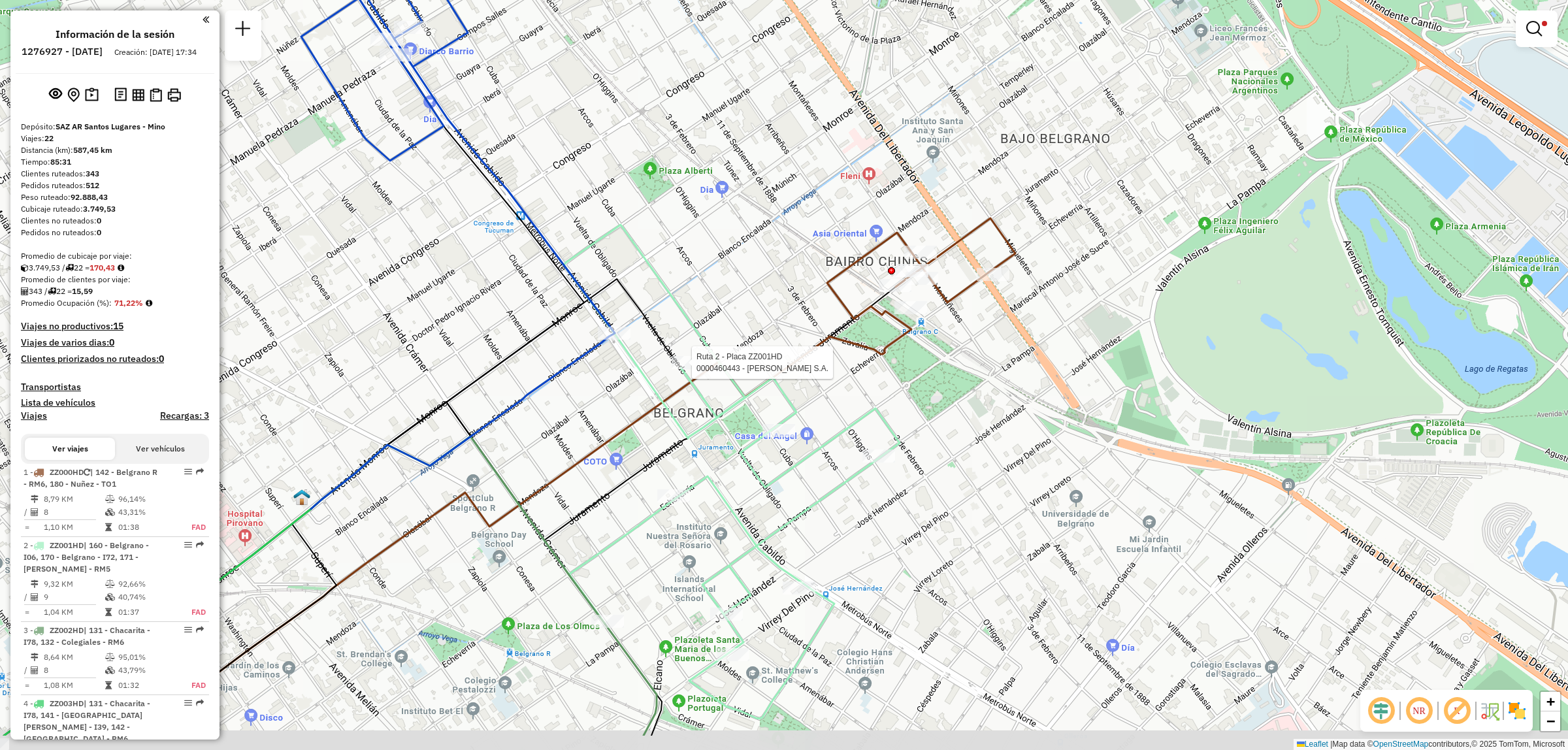
drag, startPoint x: 733, startPoint y: 354, endPoint x: 743, endPoint y: 327, distance: 28.8
click at [743, 327] on div "Ruta 2 - Placa ZZ001HD 0000460443 - [PERSON_NAME] S.A. Limpiar filtros Ventana …" at bounding box center [784, 375] width 1568 height 750
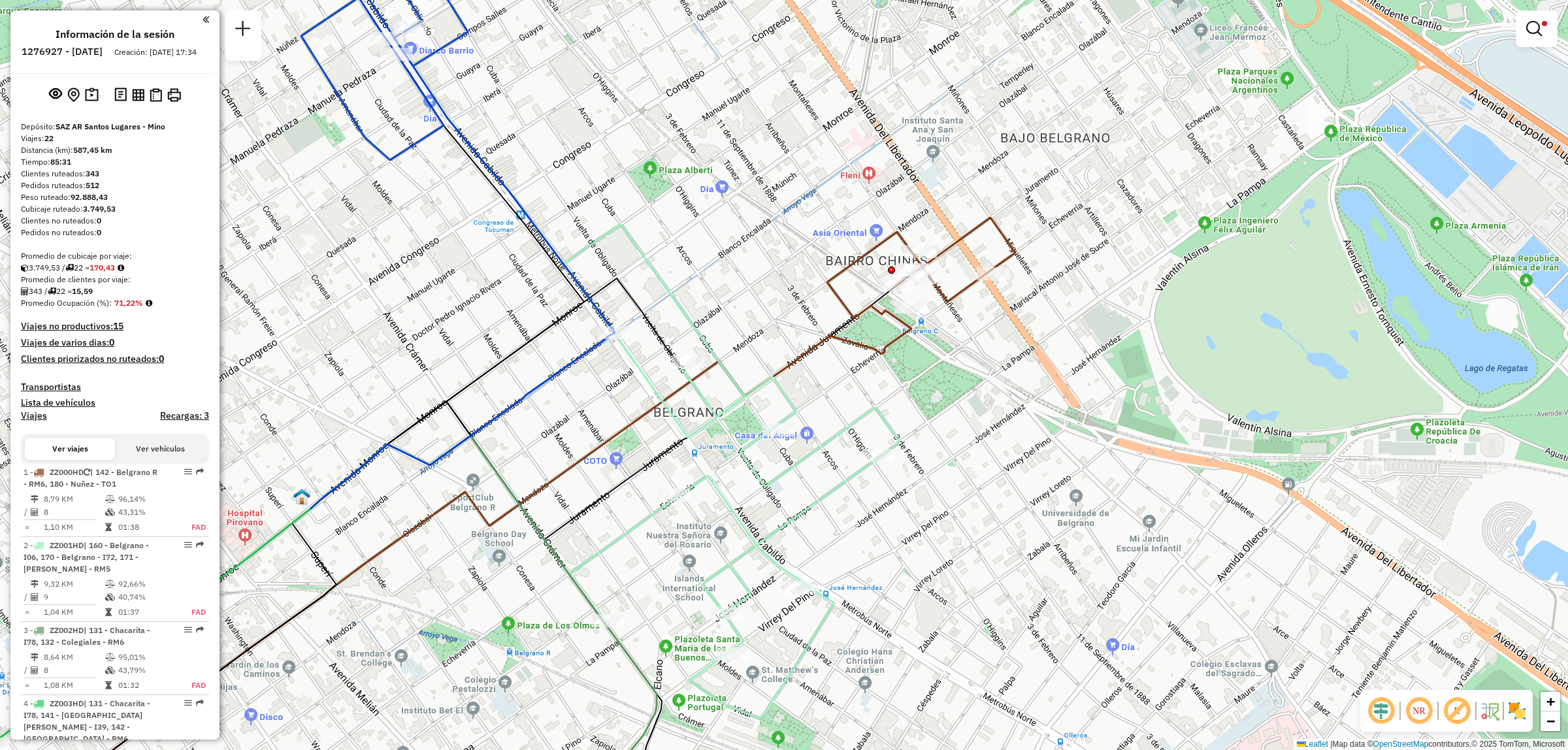
click at [681, 348] on div "Ruta 2 - Placa ZZ001HD 0000460443 - [PERSON_NAME] S.A. Limpiar filtros Ventana …" at bounding box center [784, 375] width 1568 height 750
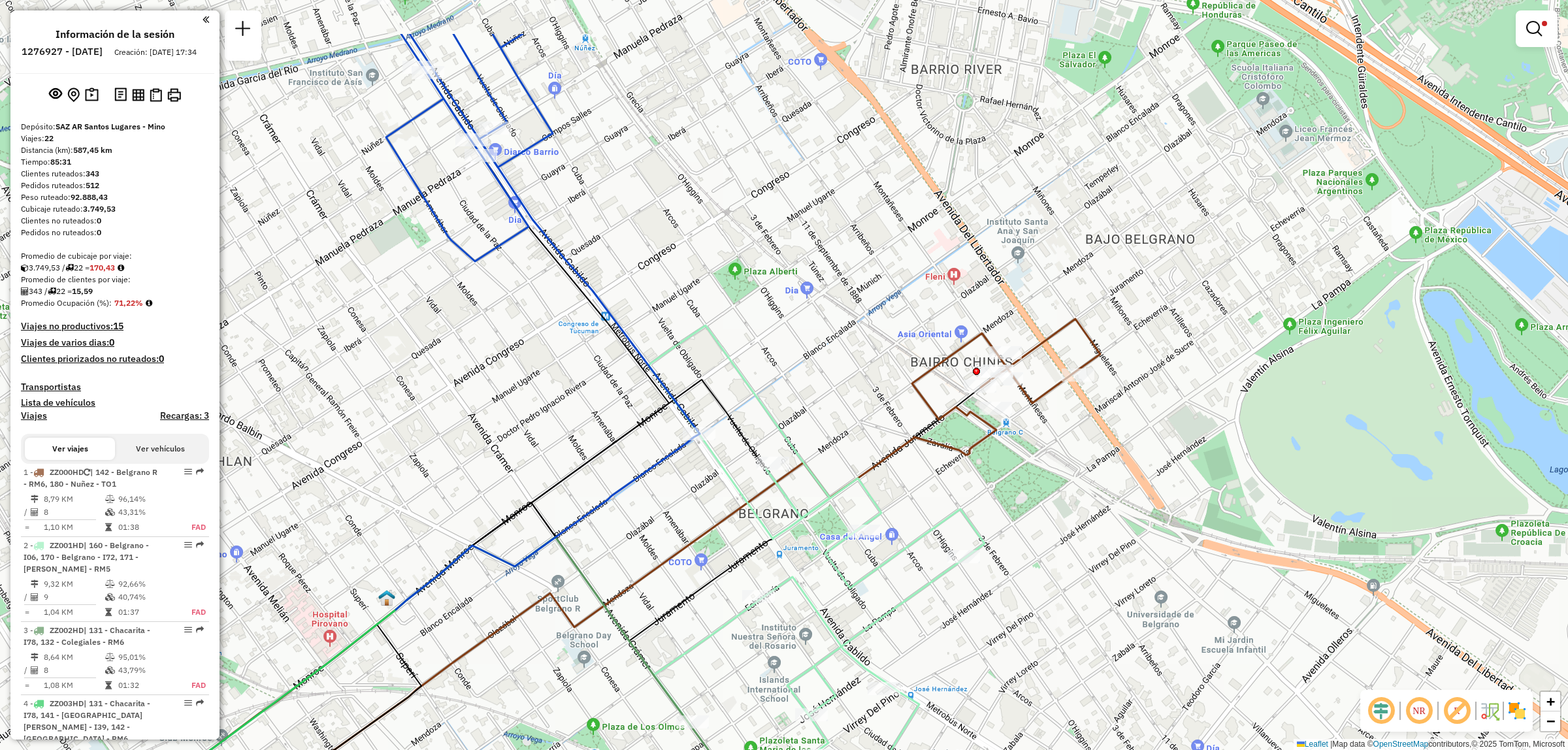
drag, startPoint x: 810, startPoint y: 322, endPoint x: 837, endPoint y: 432, distance: 113.3
click at [837, 432] on div "Limpiar filtros Ventana de servicio Día de servicio Capacidad Transportistas Ve…" at bounding box center [784, 375] width 1568 height 750
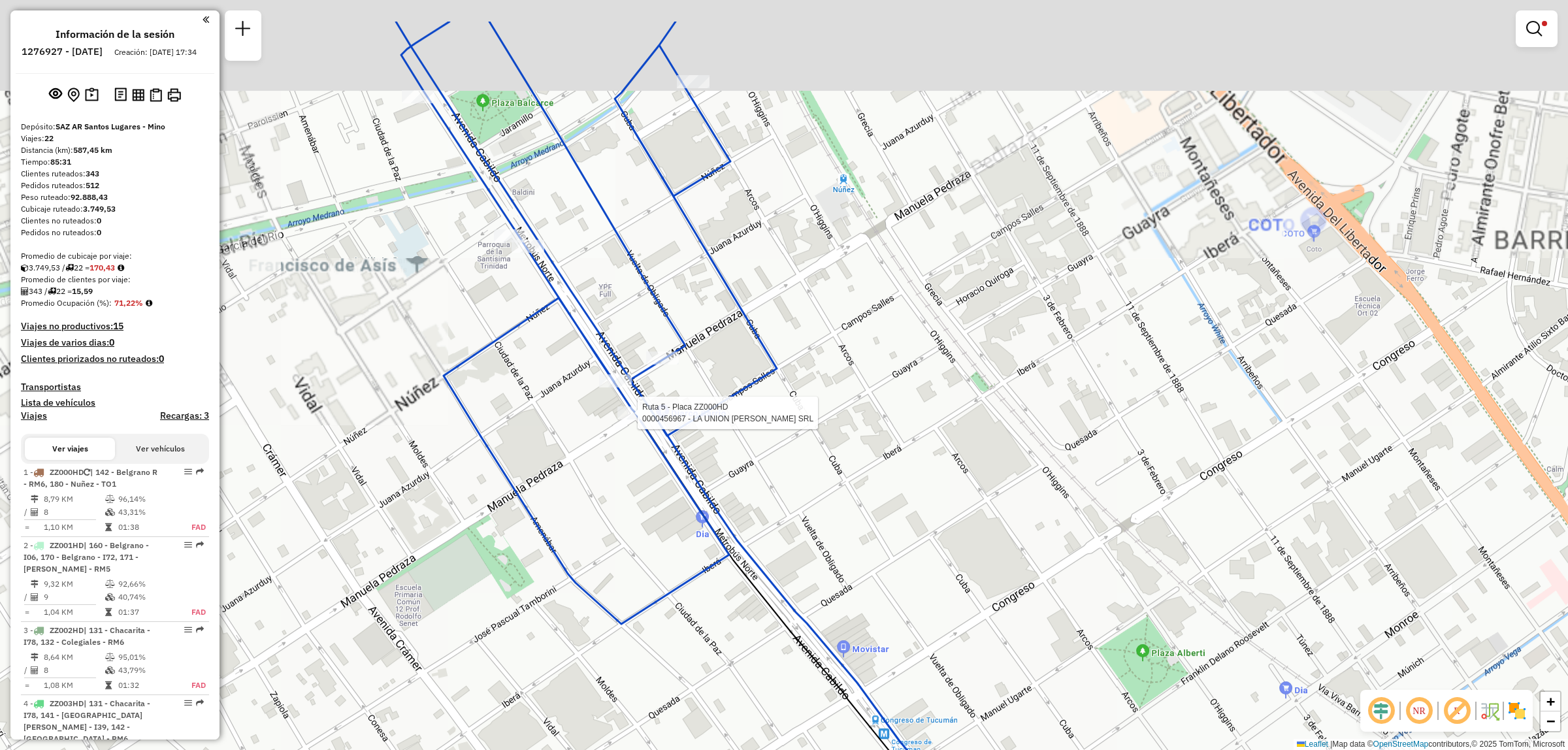
drag, startPoint x: 648, startPoint y: 420, endPoint x: 665, endPoint y: 498, distance: 79.8
click at [650, 419] on div at bounding box center [634, 413] width 33 height 13
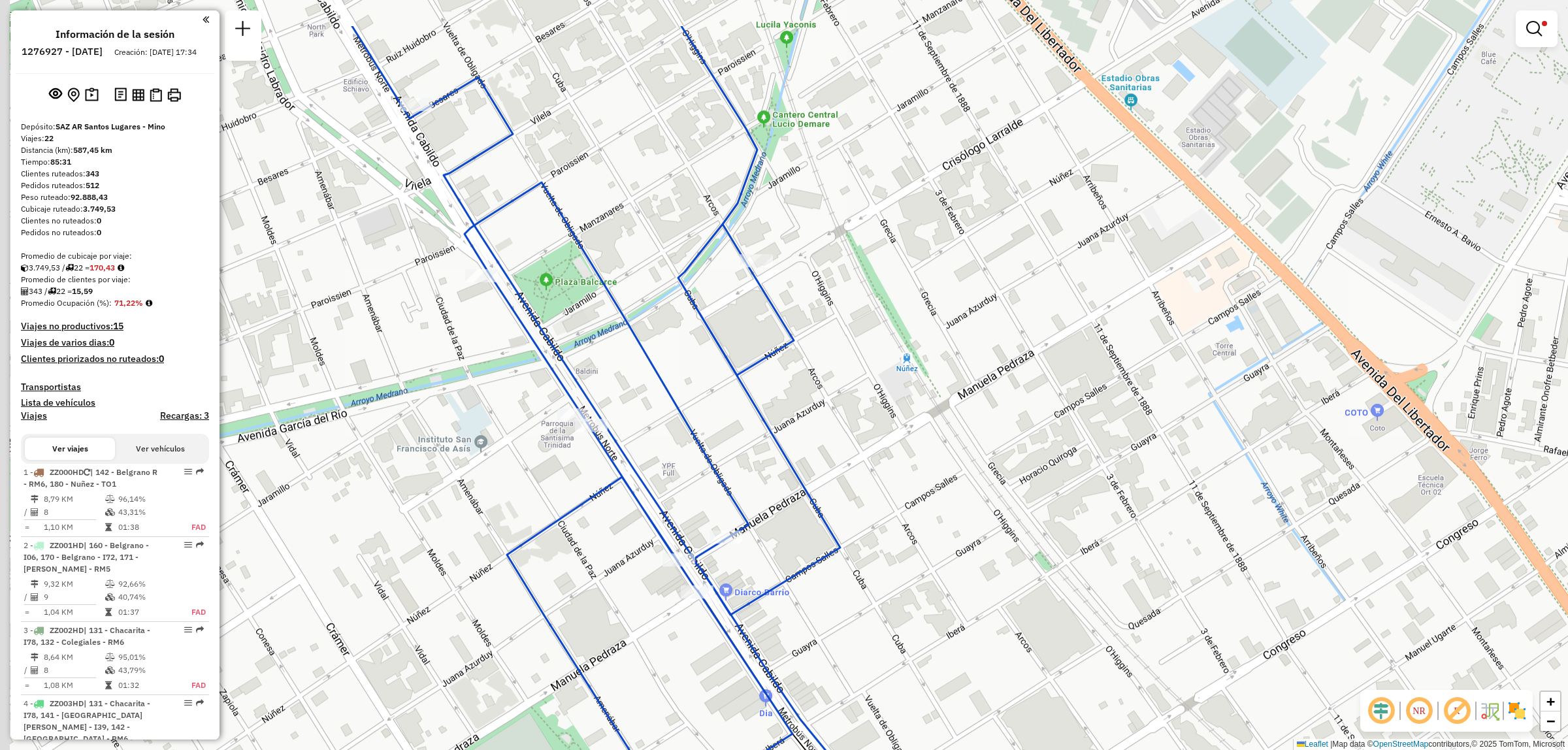
drag, startPoint x: 588, startPoint y: 400, endPoint x: 678, endPoint y: 565, distance: 187.9
click at [678, 565] on icon at bounding box center [596, 414] width 488 height 777
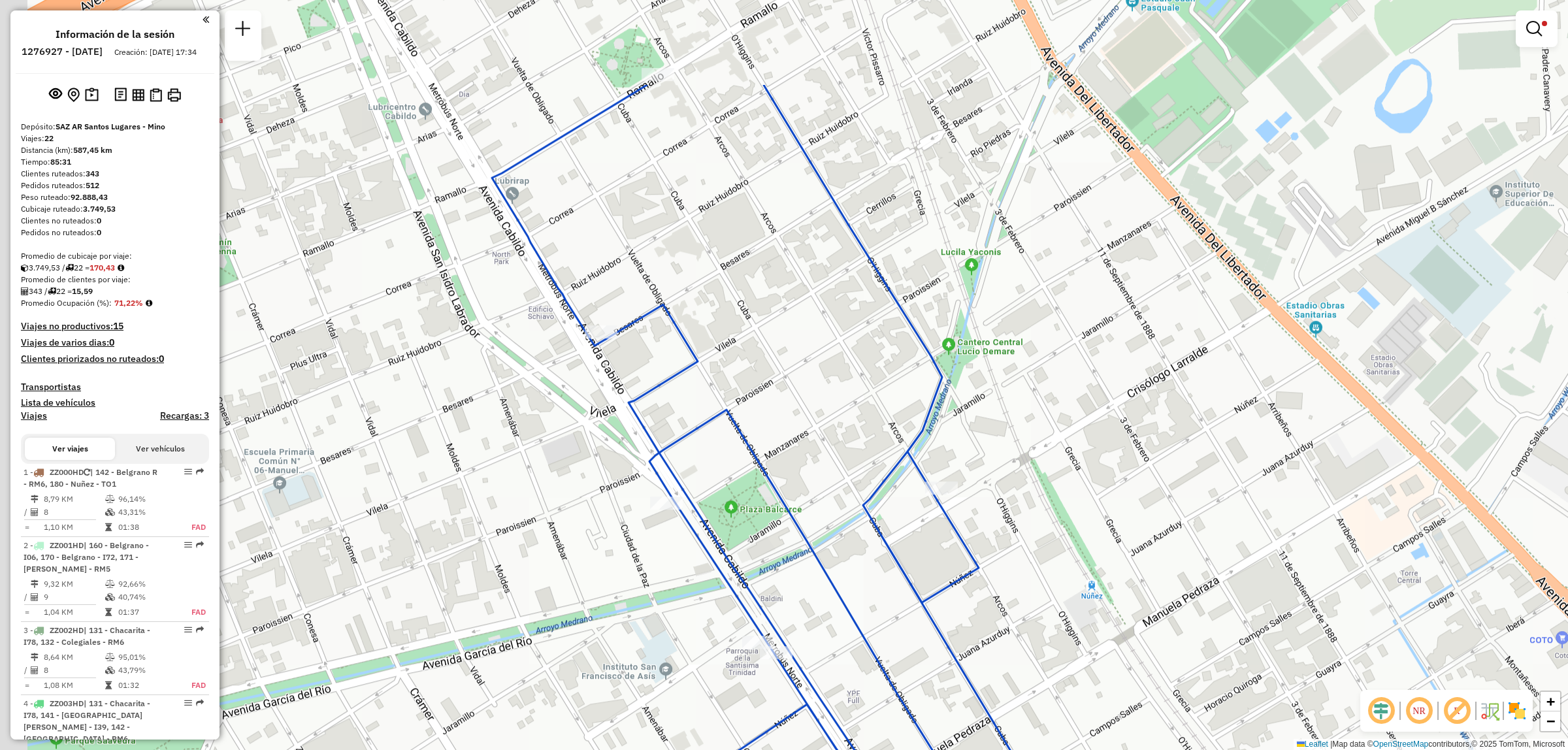
drag, startPoint x: 651, startPoint y: 260, endPoint x: 883, endPoint y: 557, distance: 376.9
click at [900, 551] on div "Limpiar filtros Ventana de servicio Día de servicio Capacidad Transportistas Ve…" at bounding box center [784, 375] width 1568 height 750
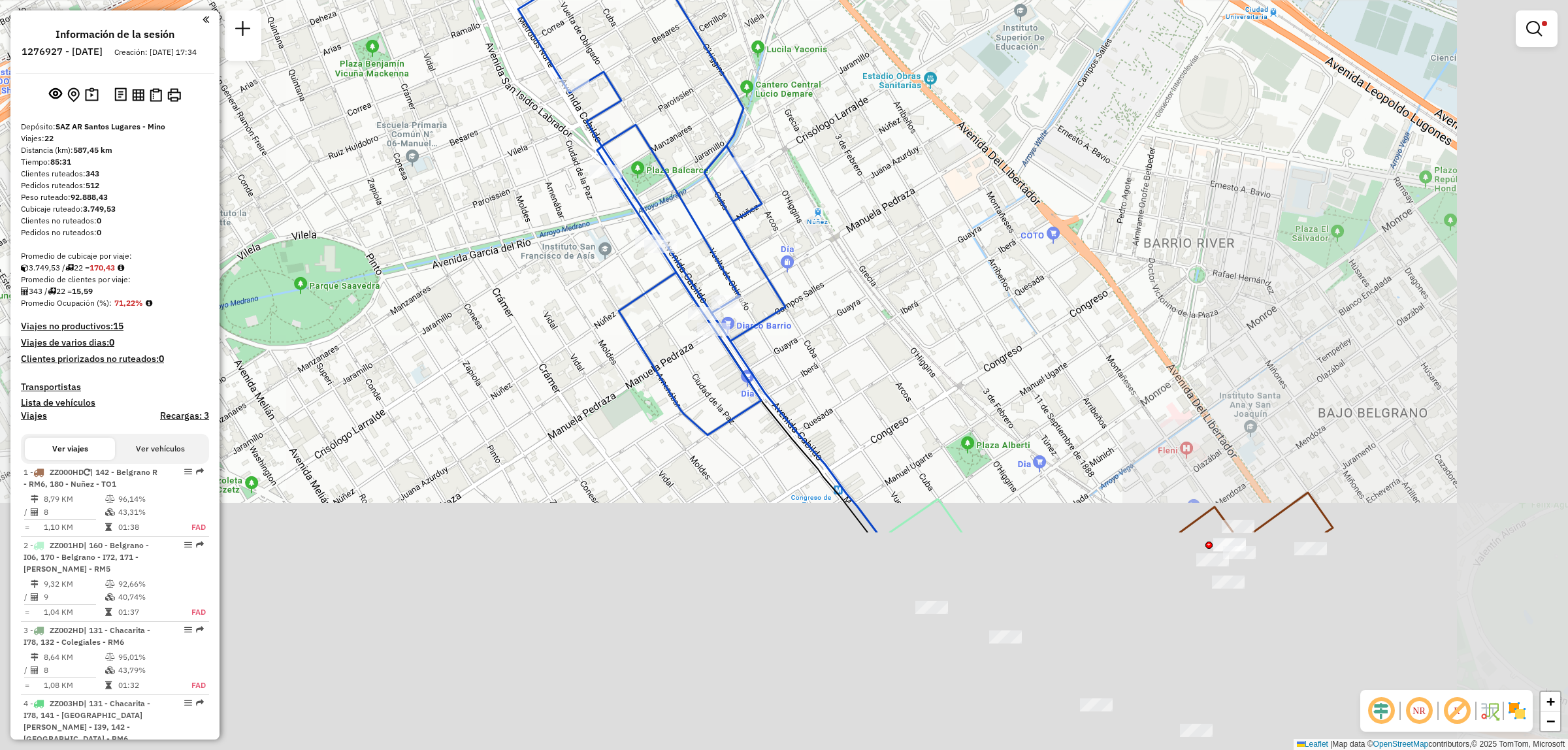
drag, startPoint x: 867, startPoint y: 471, endPoint x: 675, endPoint y: 178, distance: 350.3
click at [675, 178] on icon at bounding box center [651, 186] width 267 height 499
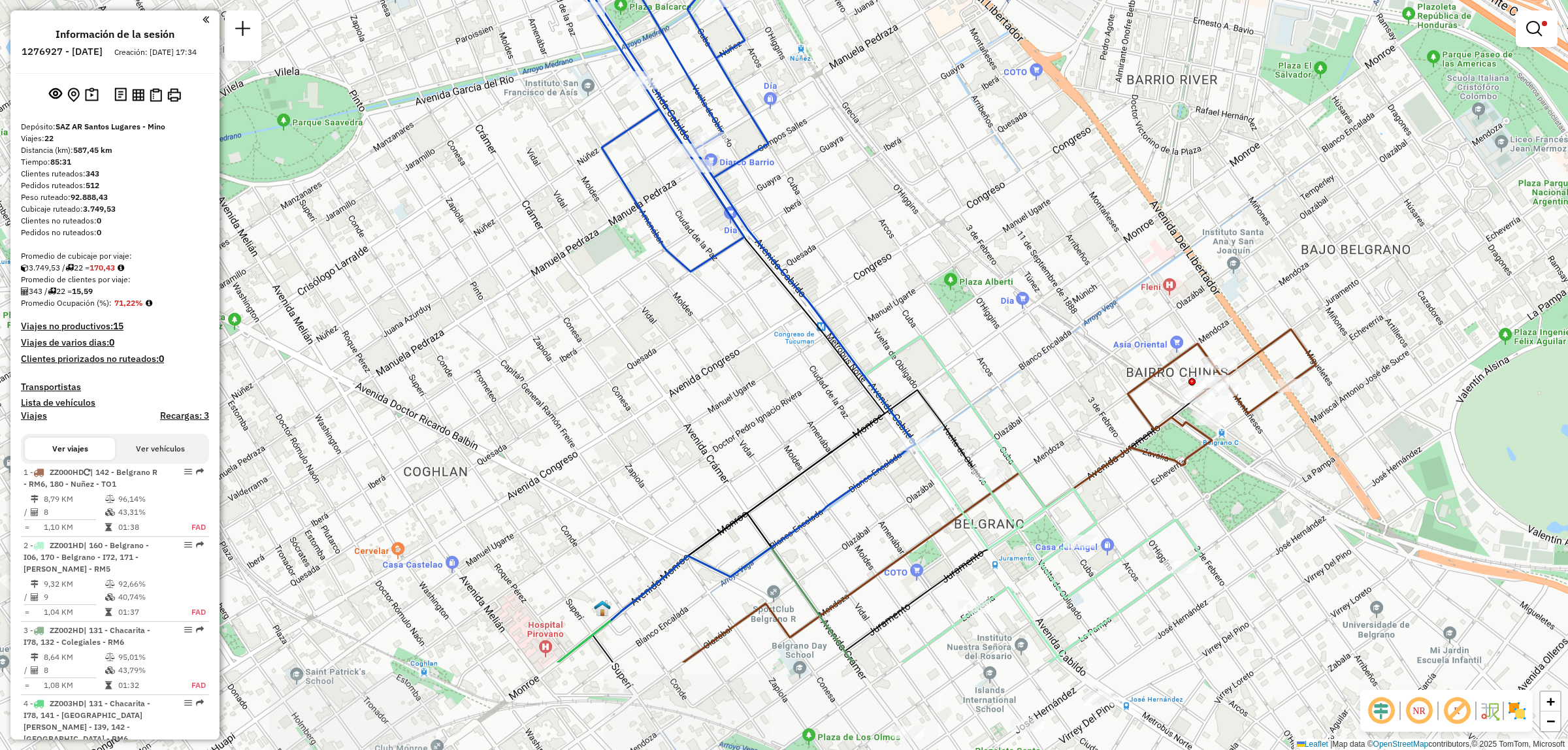
drag, startPoint x: 1435, startPoint y: 656, endPoint x: 1418, endPoint y: 492, distance: 164.9
click at [1418, 492] on div "Limpiar filtros Ventana de servicio Día de servicio Capacidad Transportistas Ve…" at bounding box center [784, 375] width 1568 height 750
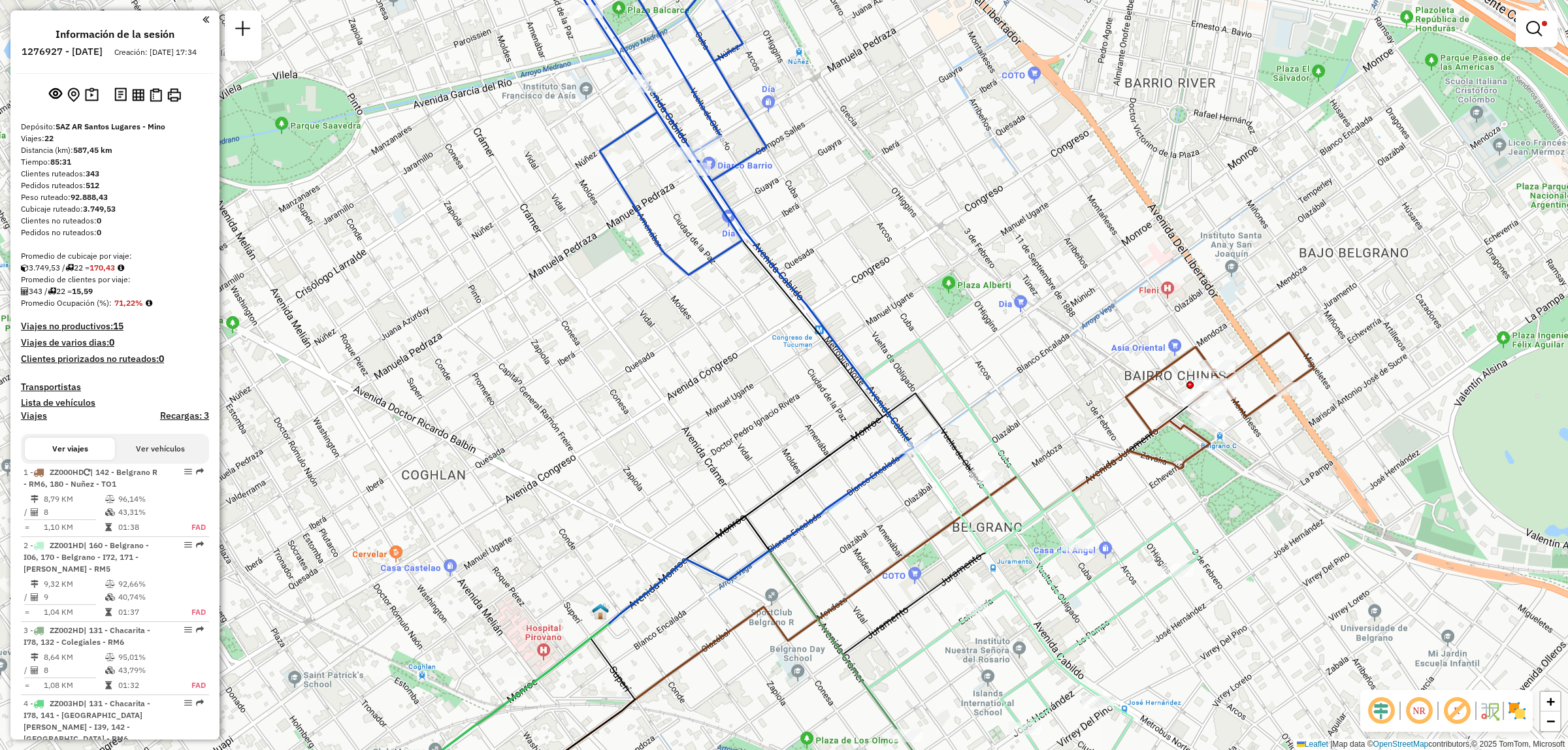
drag, startPoint x: 975, startPoint y: 247, endPoint x: 825, endPoint y: 369, distance: 193.3
click at [867, 374] on div "Limpiar filtros Ventana de servicio Día de servicio Capacidad Transportistas Ve…" at bounding box center [784, 375] width 1568 height 750
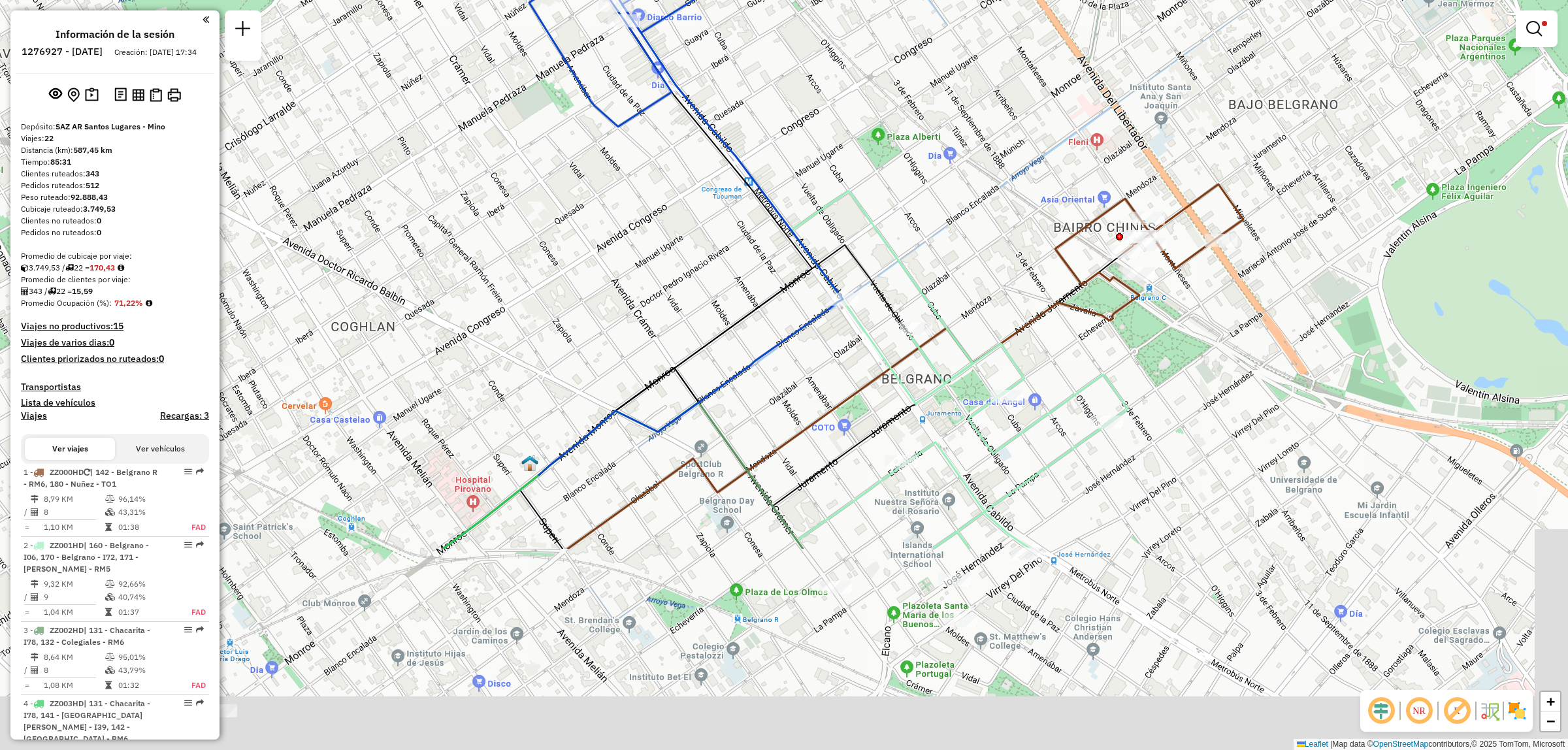
drag, startPoint x: 801, startPoint y: 540, endPoint x: 834, endPoint y: 249, distance: 292.9
click at [837, 250] on div "Limpiar filtros Ventana de servicio Día de servicio Capacidad Transportistas Ve…" at bounding box center [784, 375] width 1568 height 750
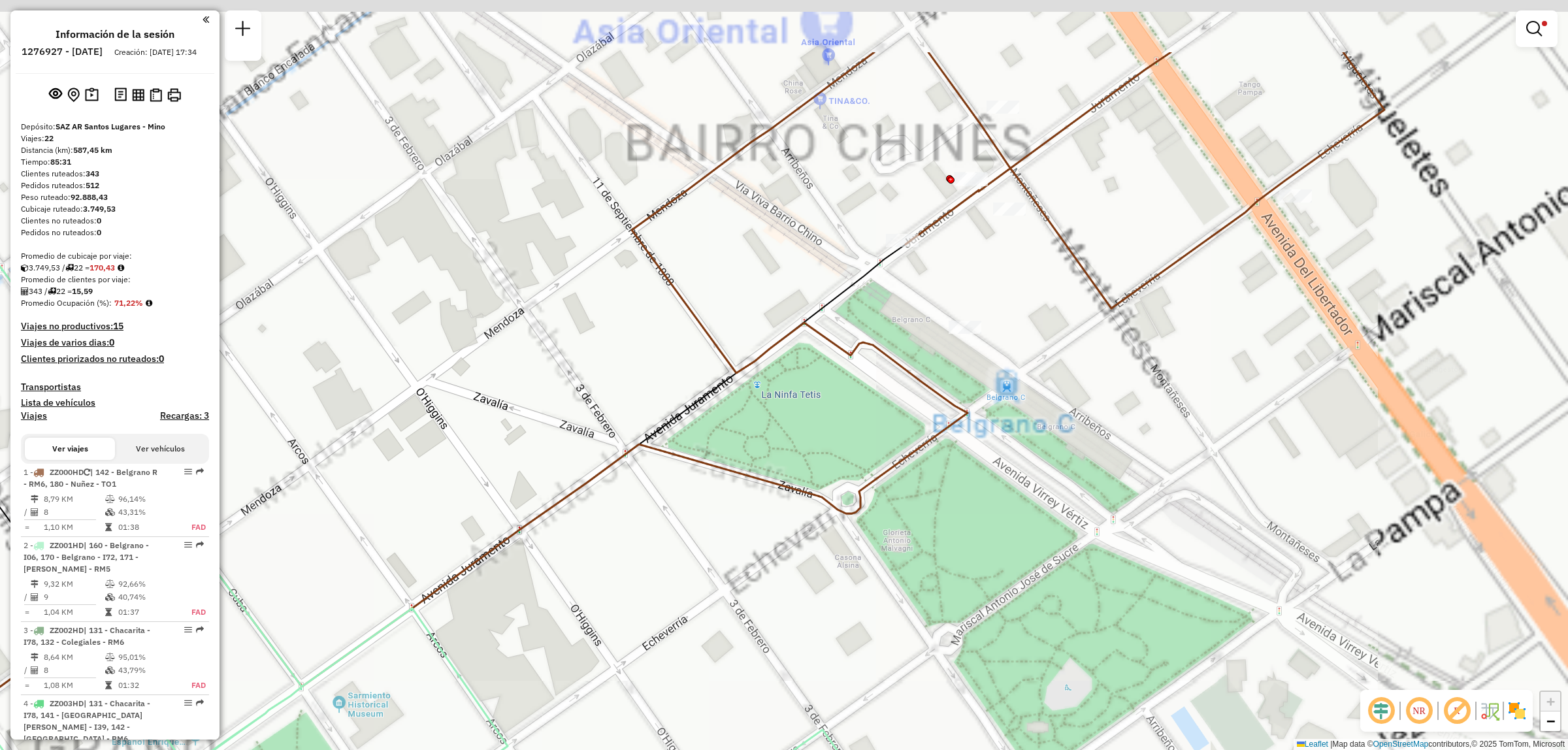
drag, startPoint x: 1165, startPoint y: 275, endPoint x: 892, endPoint y: 484, distance: 343.8
click at [887, 484] on div "Limpiar filtros Ventana de servicio Día de servicio Capacidad Transportistas Ve…" at bounding box center [784, 375] width 1568 height 750
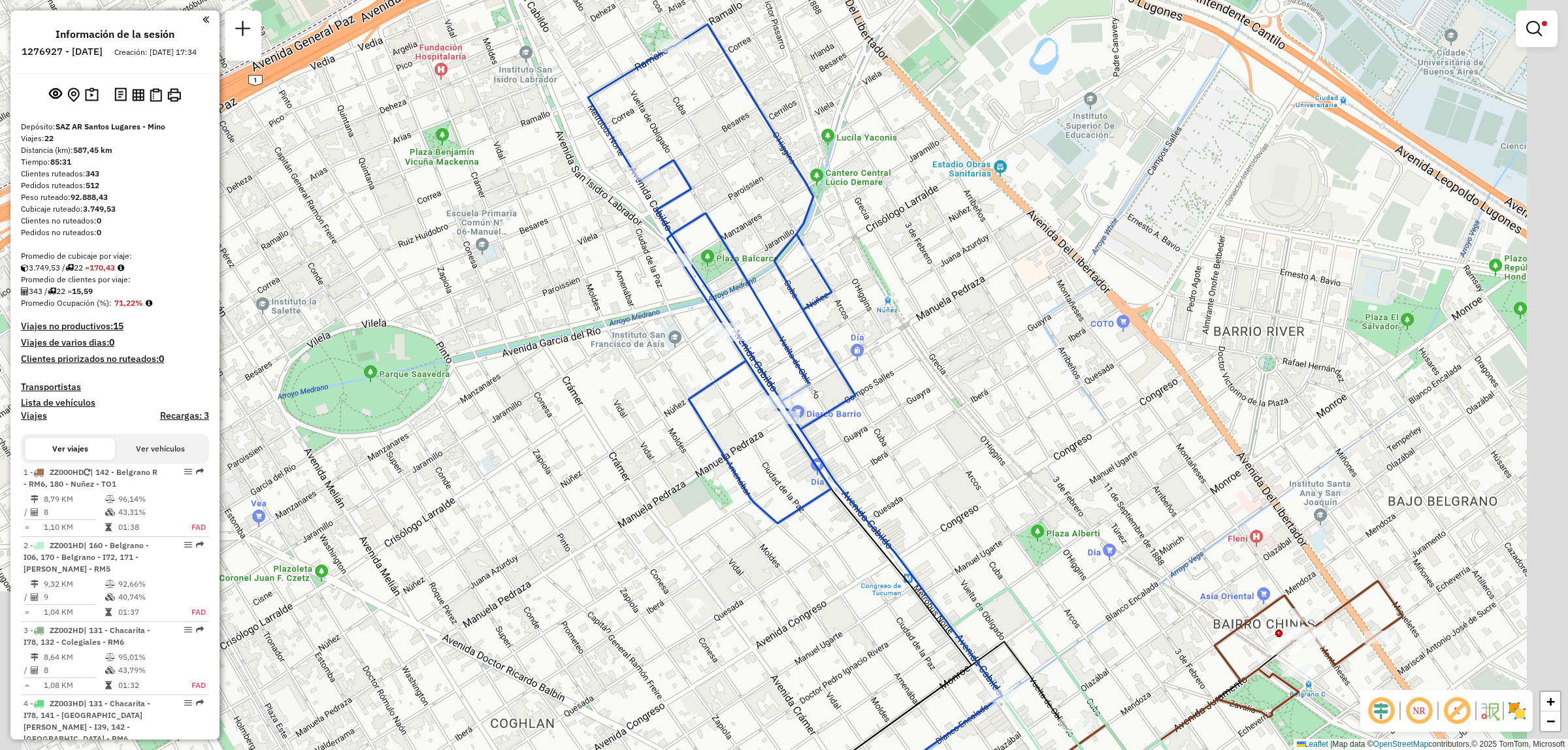
drag, startPoint x: 983, startPoint y: 492, endPoint x: 838, endPoint y: 416, distance: 163.7
click at [838, 416] on div "Limpiar filtros Ventana de servicio Día de servicio Capacidad Transportistas Ve…" at bounding box center [784, 375] width 1568 height 750
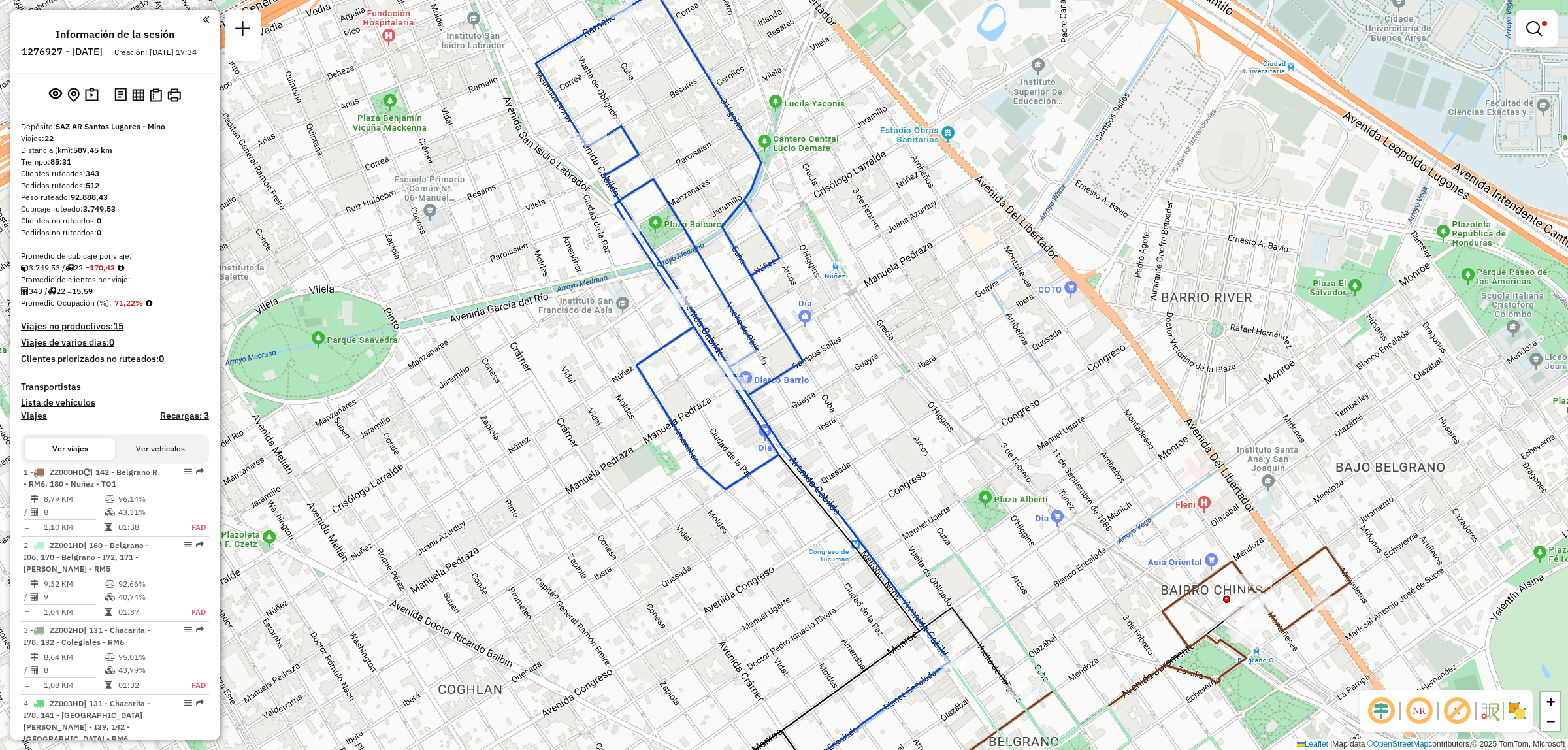
drag, startPoint x: 908, startPoint y: 490, endPoint x: 727, endPoint y: 358, distance: 224.0
click at [730, 363] on div "Limpiar filtros Ventana de servicio Día de servicio Capacidad Transportistas Ve…" at bounding box center [784, 375] width 1568 height 750
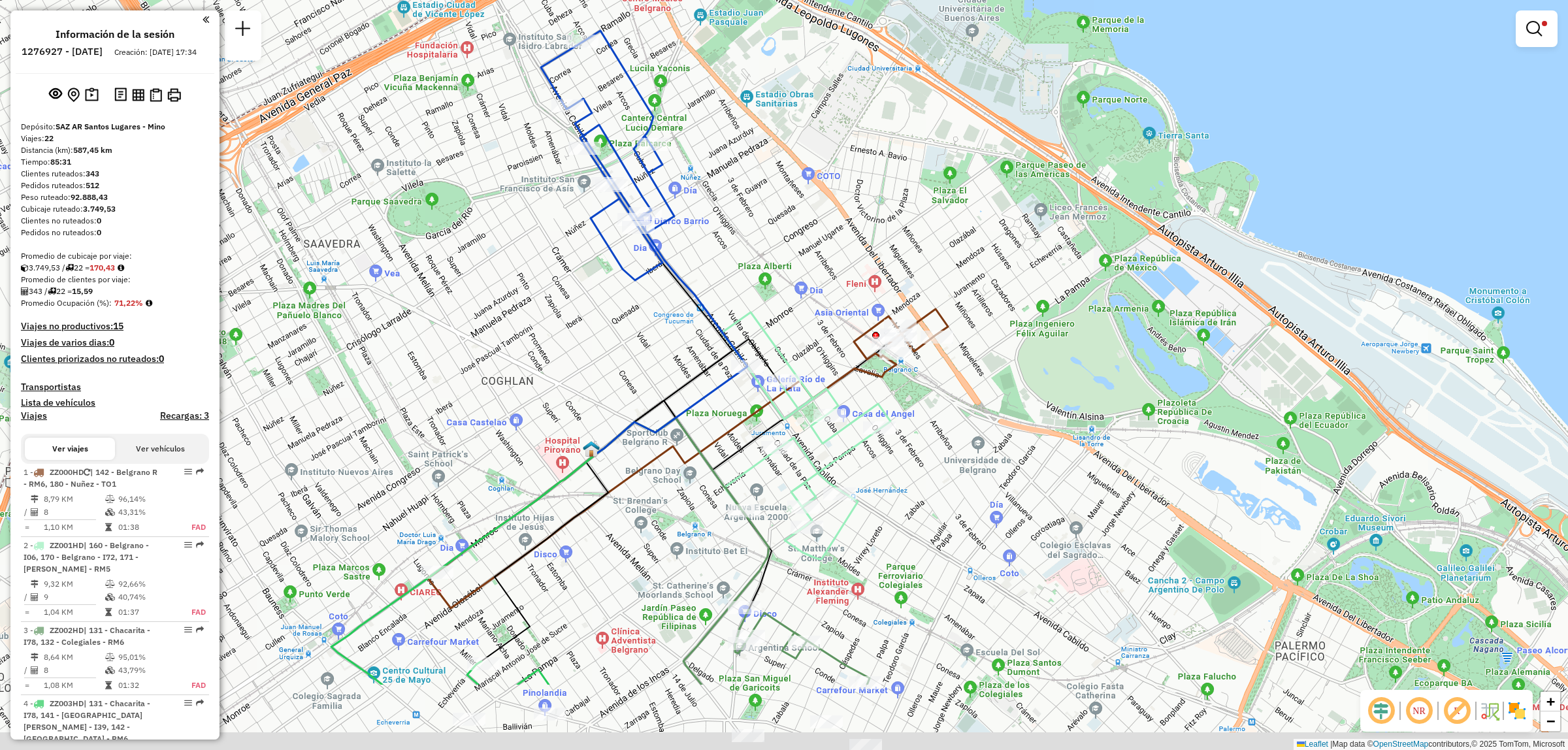
drag, startPoint x: 640, startPoint y: 577, endPoint x: 664, endPoint y: 397, distance: 181.6
click at [664, 397] on icon at bounding box center [688, 458] width 520 height 299
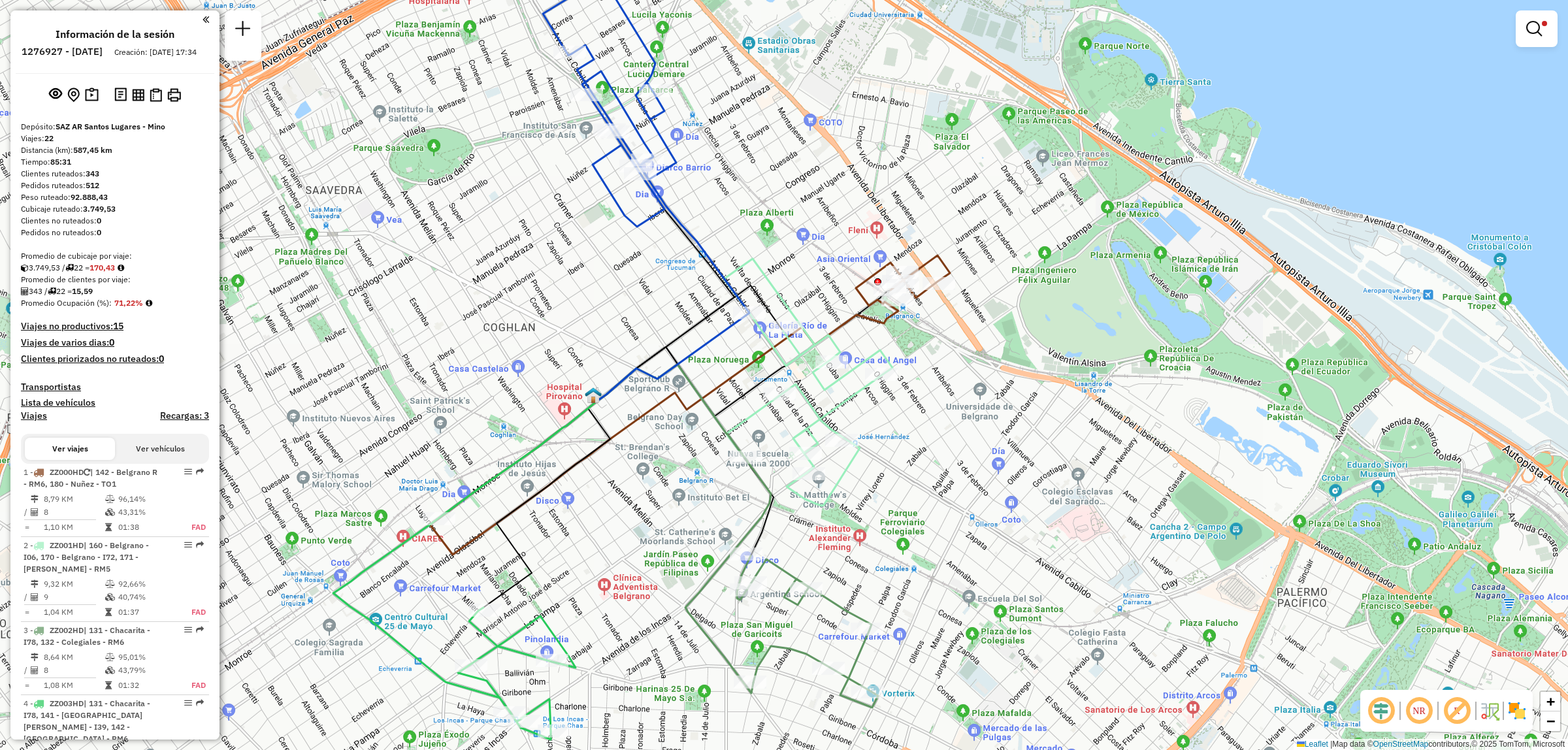
drag, startPoint x: 1043, startPoint y: 494, endPoint x: 1040, endPoint y: 478, distance: 16.3
click at [1040, 480] on div "Limpiar filtros Ventana de servicio Día de servicio Capacidad Transportistas Ve…" at bounding box center [784, 375] width 1568 height 750
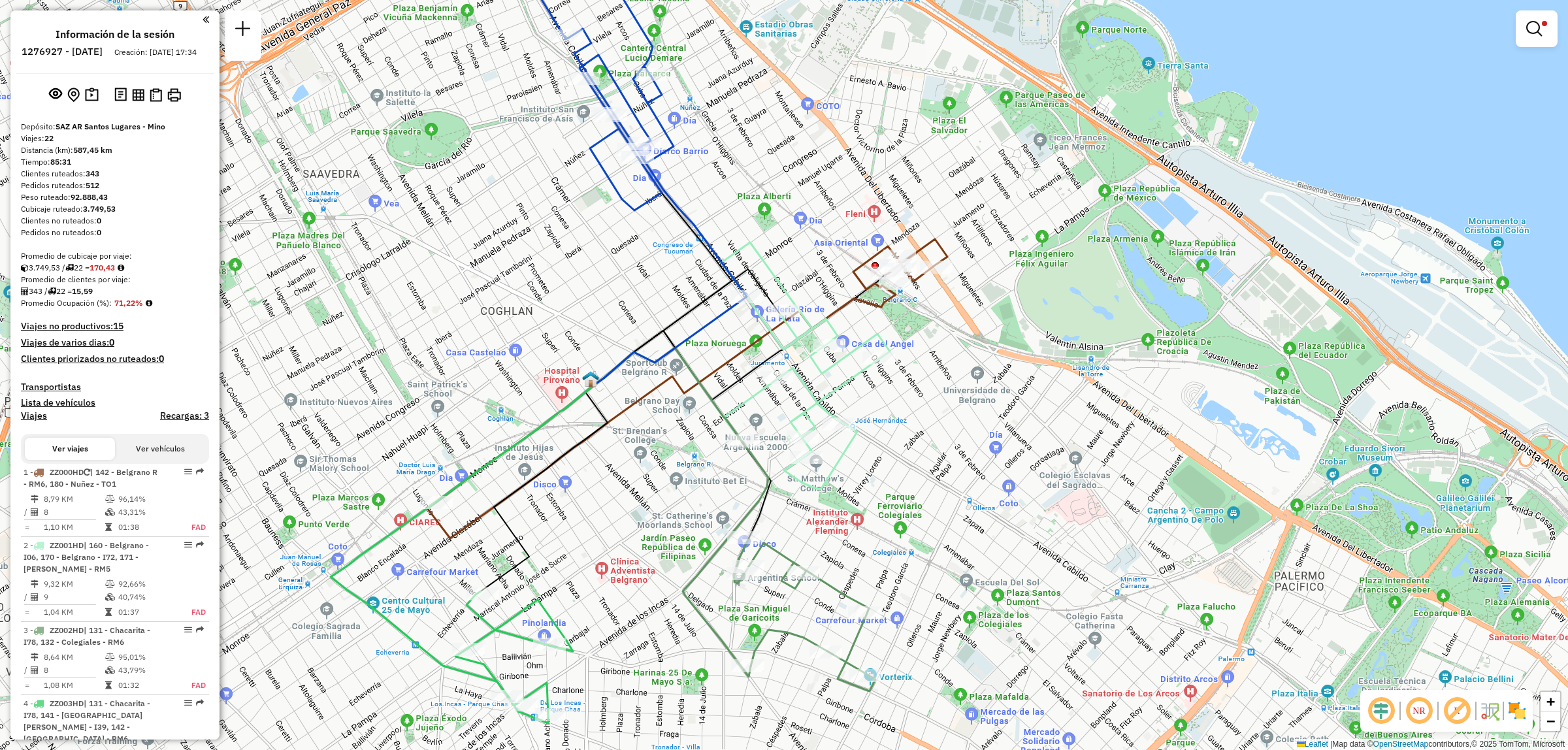
drag, startPoint x: 1105, startPoint y: 491, endPoint x: 1161, endPoint y: 359, distance: 143.4
click at [1129, 459] on div "Limpiar filtros Ventana de servicio Día de servicio Capacidad Transportistas Ve…" at bounding box center [784, 375] width 1568 height 750
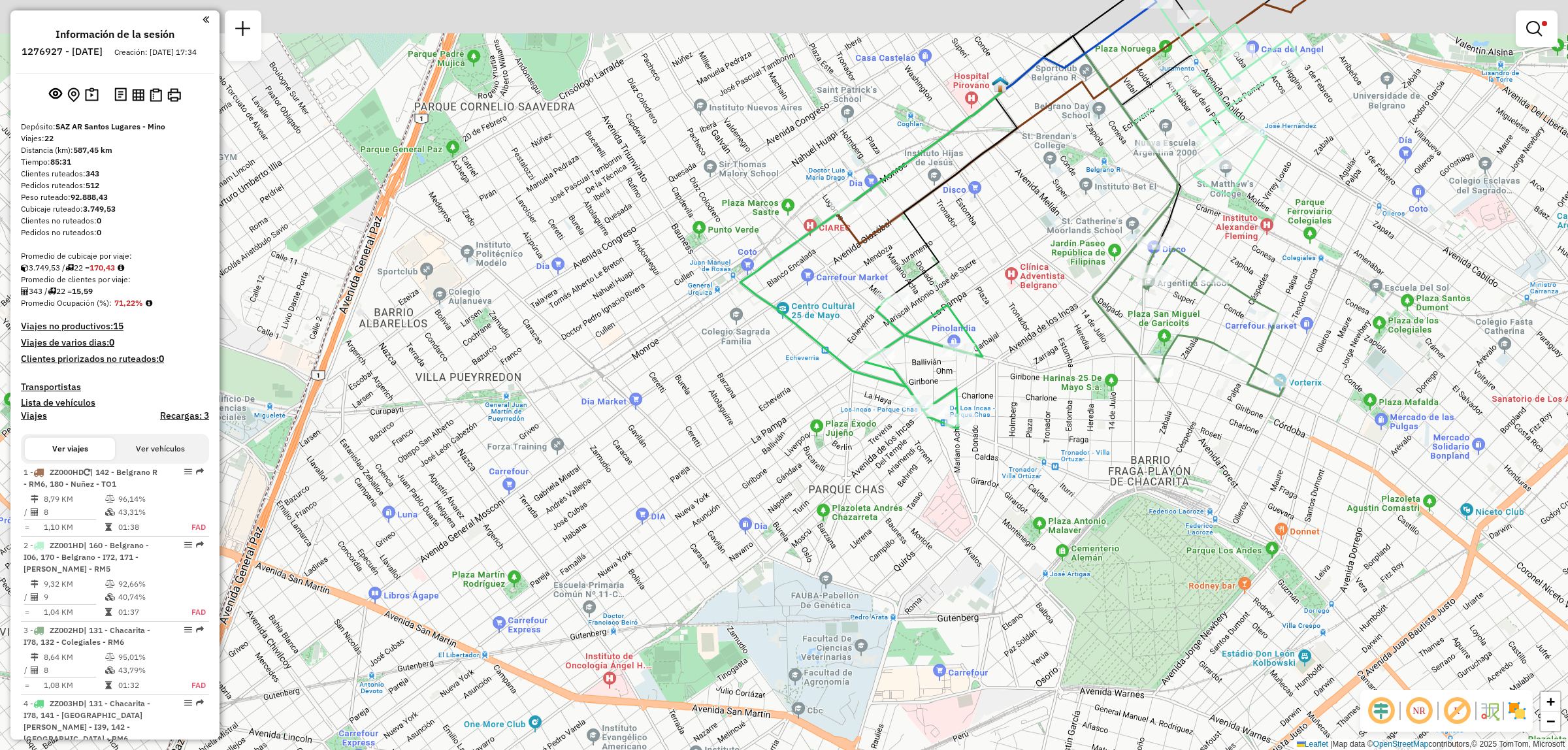
drag, startPoint x: 1016, startPoint y: 128, endPoint x: 1027, endPoint y: 253, distance: 125.5
click at [1027, 253] on div "Limpiar filtros Ventana de servicio Día de servicio Capacidad Transportistas Ve…" at bounding box center [784, 375] width 1568 height 750
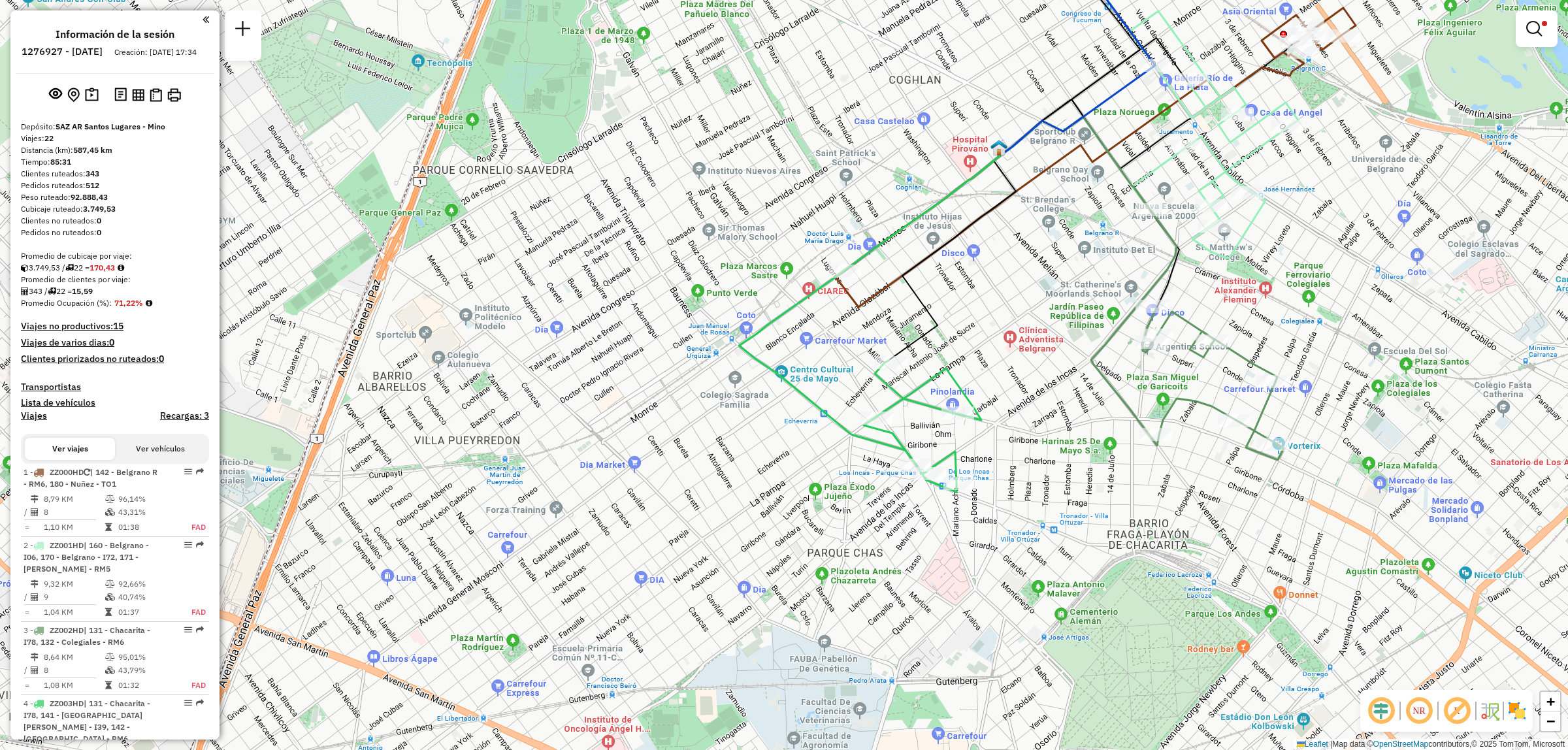
drag, startPoint x: 929, startPoint y: 274, endPoint x: 505, endPoint y: 592, distance: 530.0
click at [505, 592] on div "Limpiar filtros Ventana de servicio Día de servicio Capacidad Transportistas Ve…" at bounding box center [784, 375] width 1568 height 750
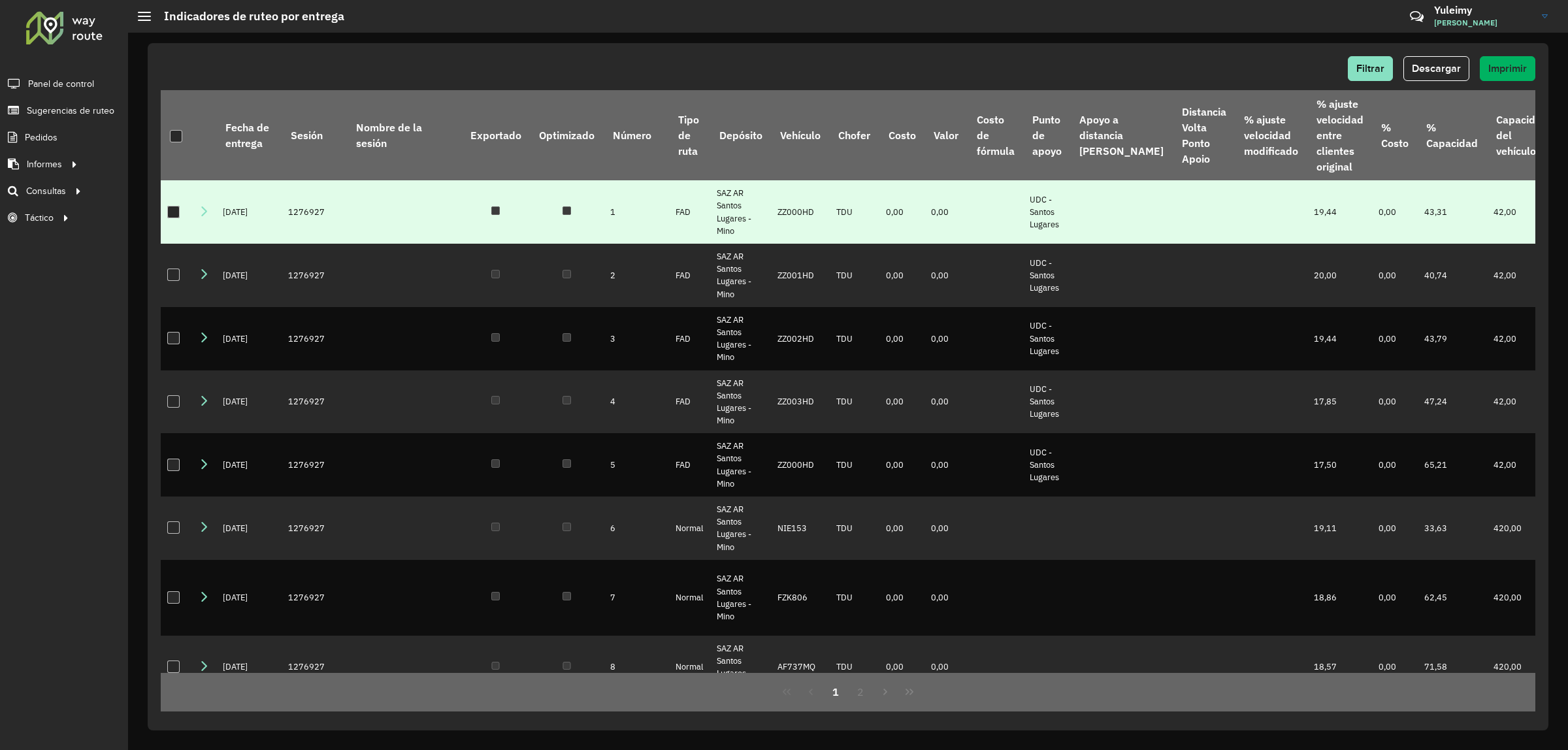
click at [168, 210] on div at bounding box center [173, 212] width 13 height 13
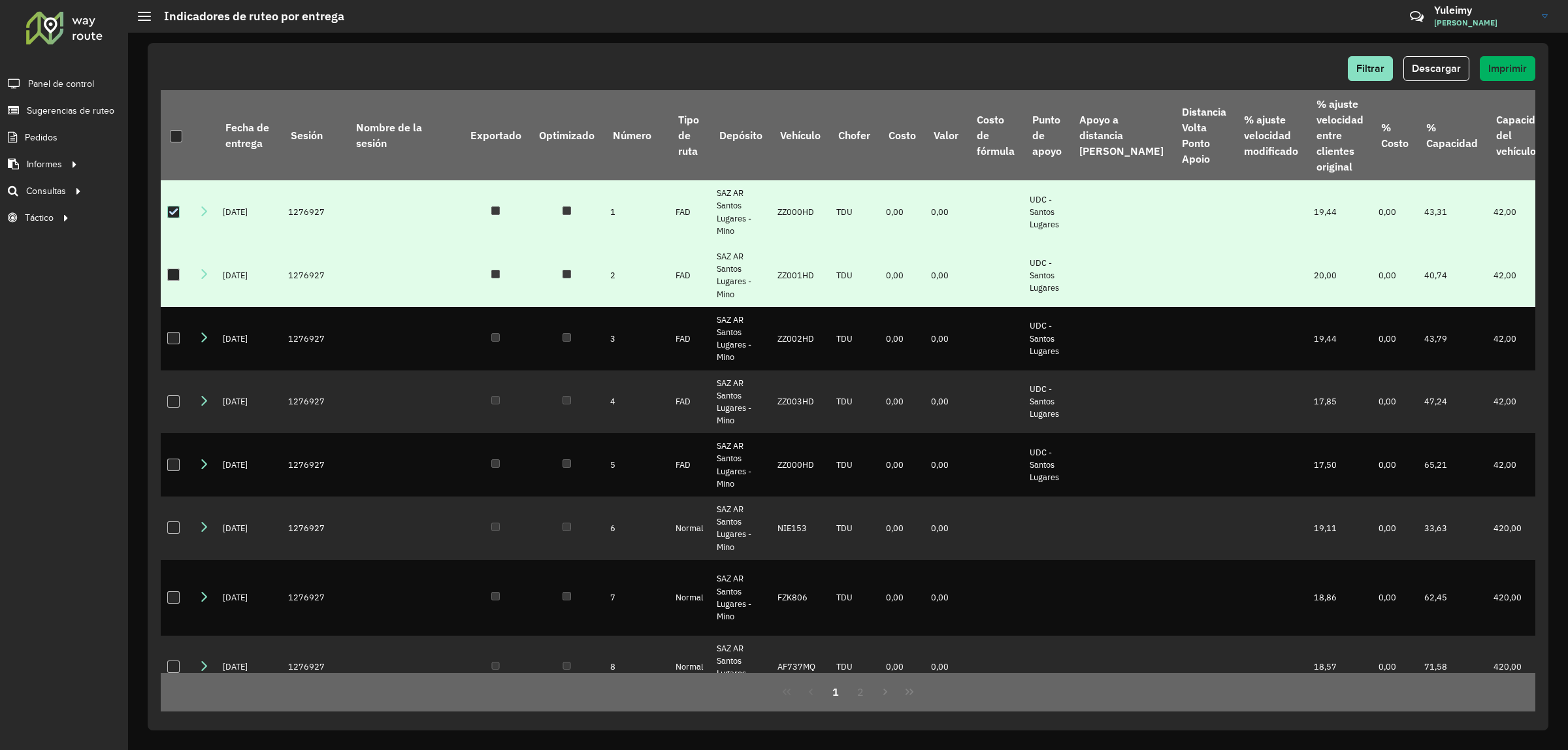
click at [177, 272] on div at bounding box center [173, 274] width 13 height 13
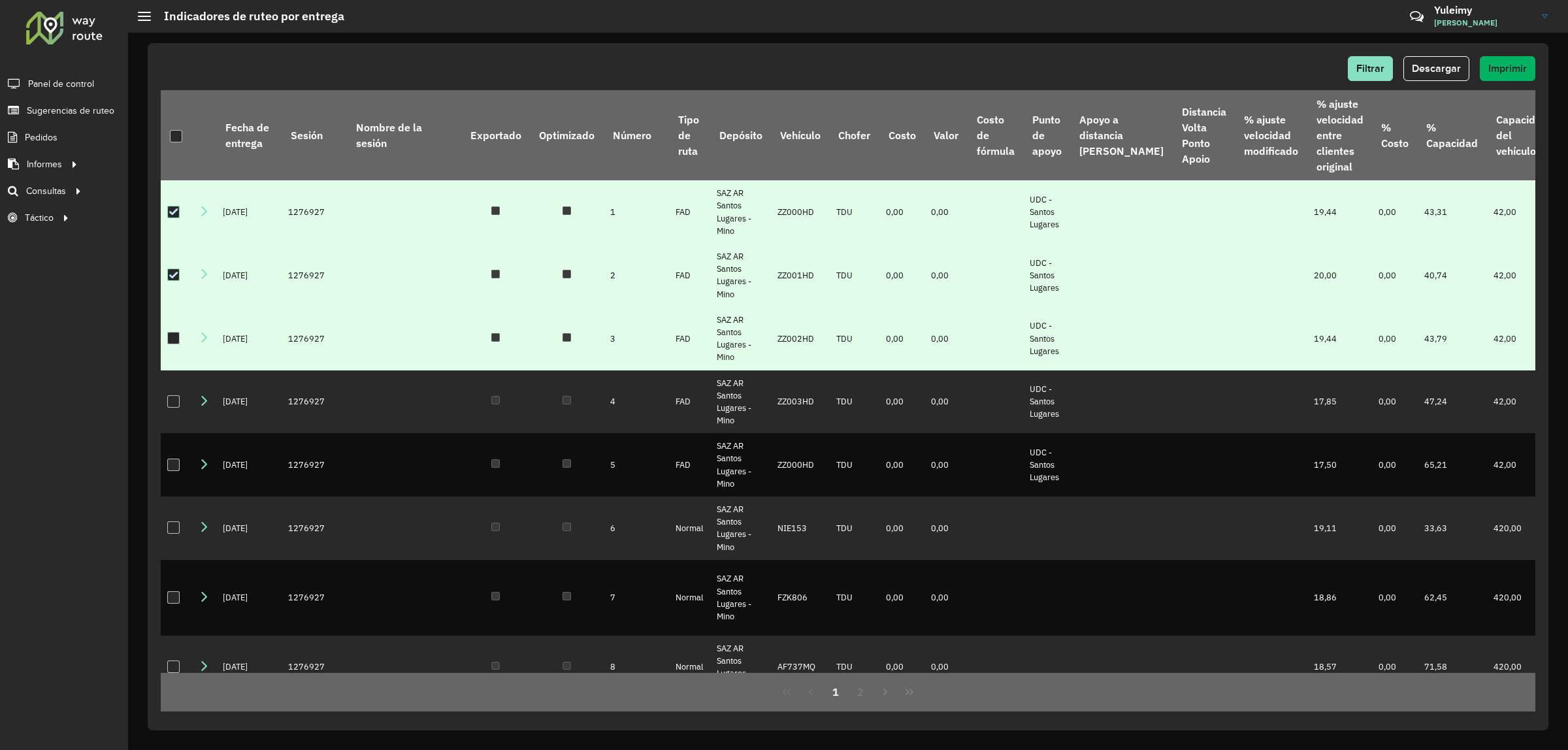
click at [173, 334] on div at bounding box center [173, 338] width 13 height 13
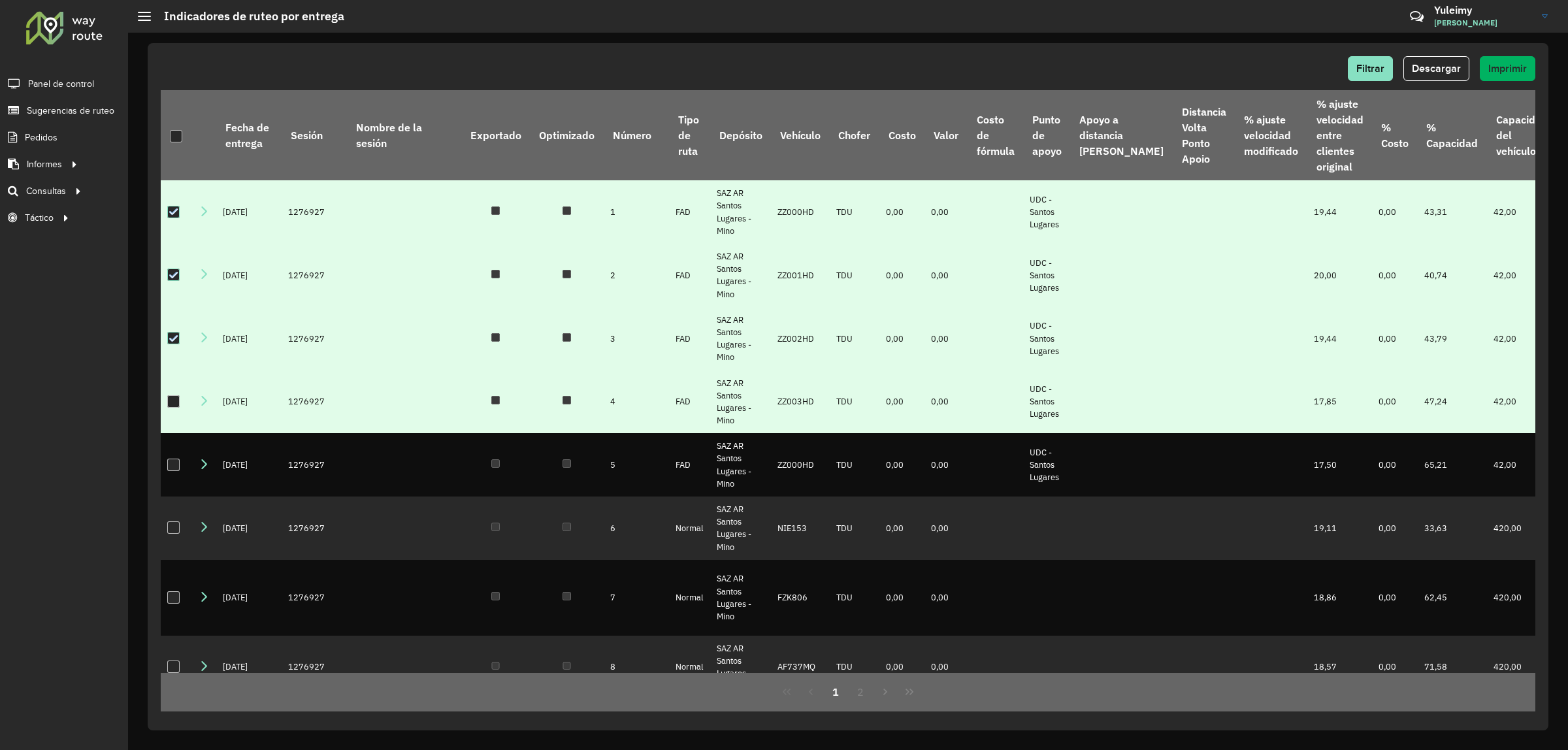
click at [177, 397] on div at bounding box center [173, 401] width 13 height 13
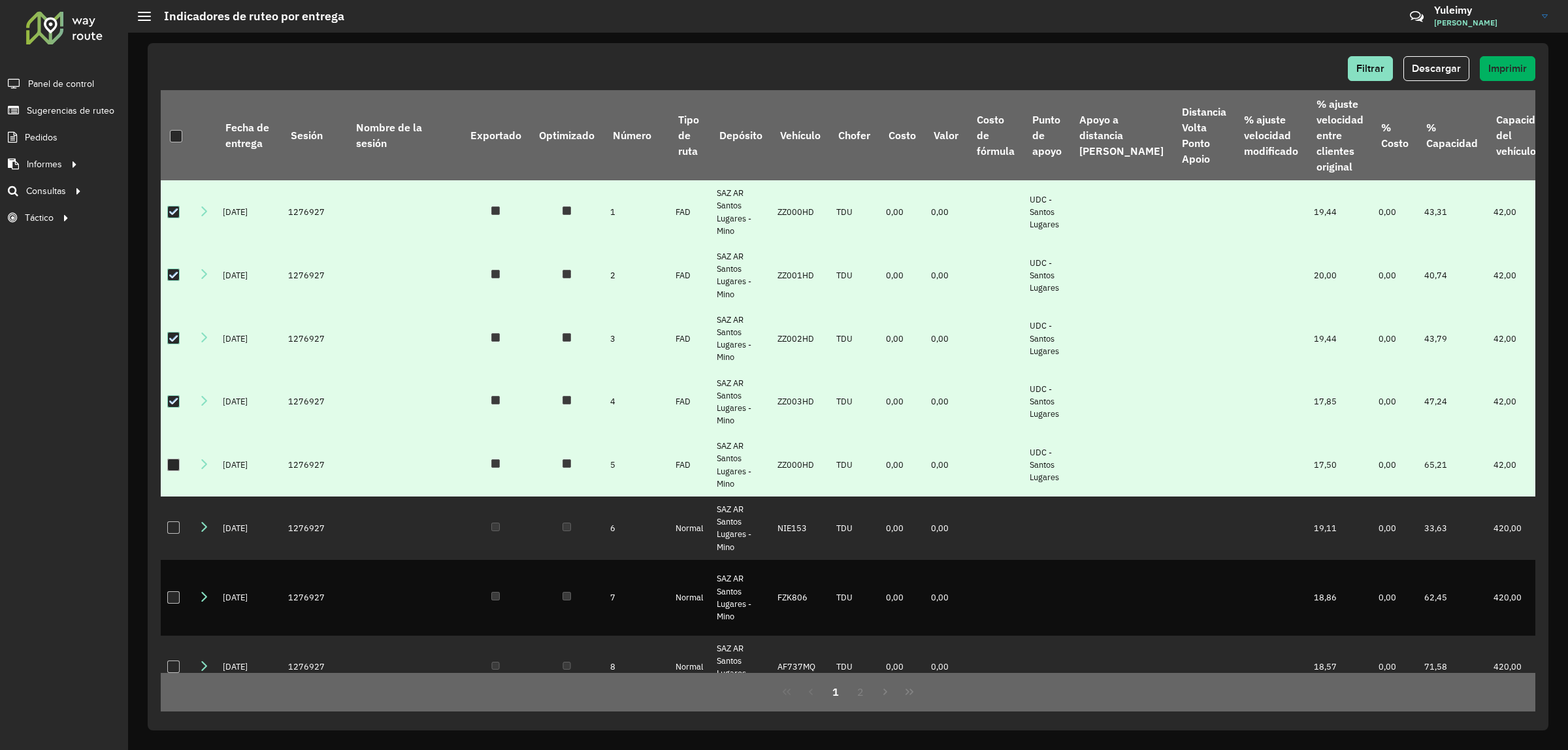
click at [173, 467] on div at bounding box center [173, 464] width 13 height 13
click at [1445, 66] on span "Descargar" at bounding box center [1436, 68] width 49 height 11
